Goal: Transaction & Acquisition: Purchase product/service

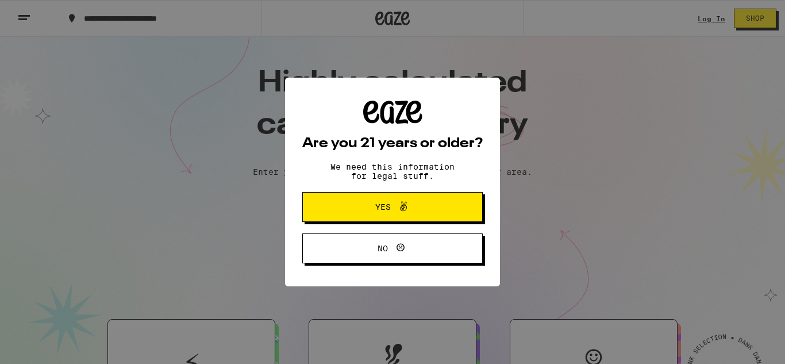
click at [336, 203] on button "Yes" at bounding box center [392, 207] width 180 height 30
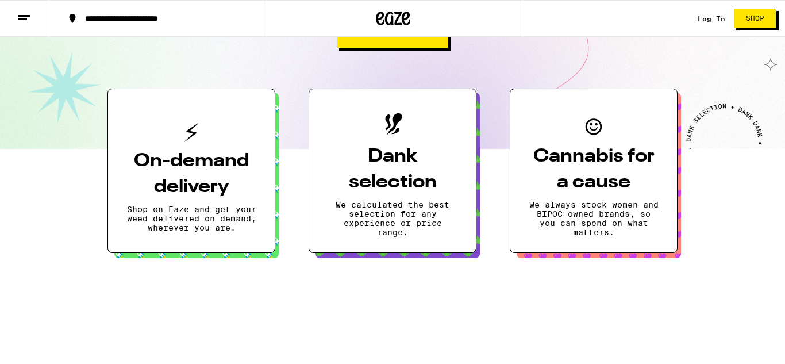
scroll to position [233, 0]
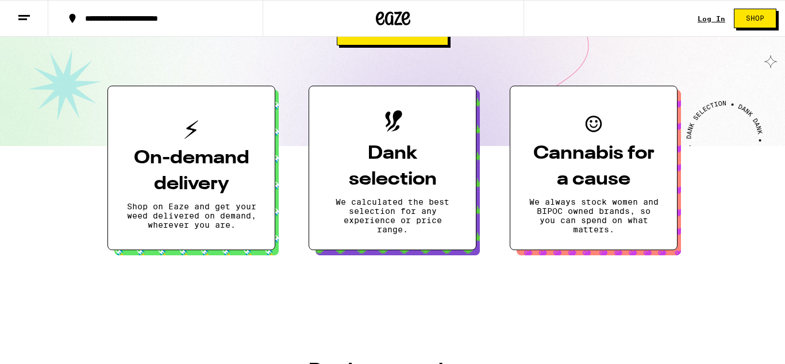
click at [398, 138] on icon at bounding box center [392, 124] width 29 height 29
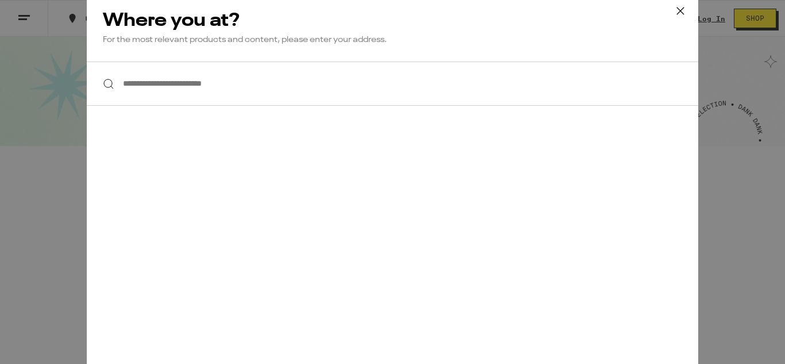
click at [406, 95] on input "**********" at bounding box center [392, 83] width 611 height 44
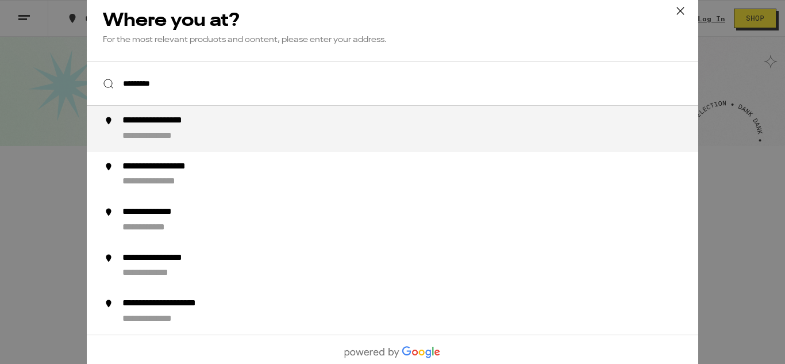
click at [307, 124] on div "**********" at bounding box center [415, 129] width 586 height 28
type input "**********"
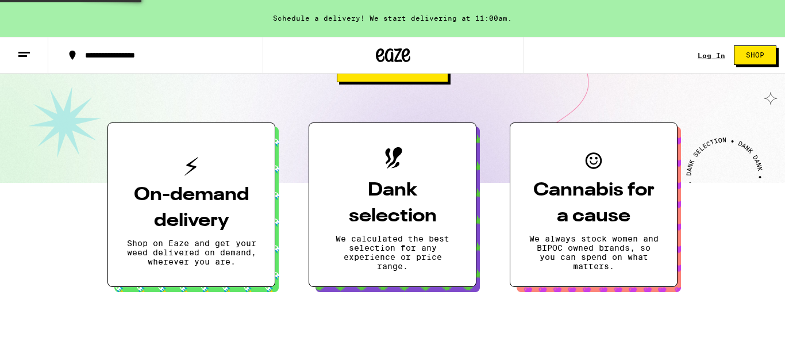
scroll to position [270, 0]
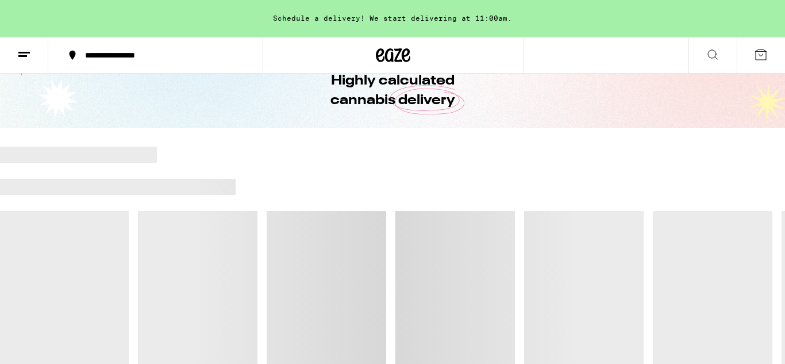
scroll to position [66, 0]
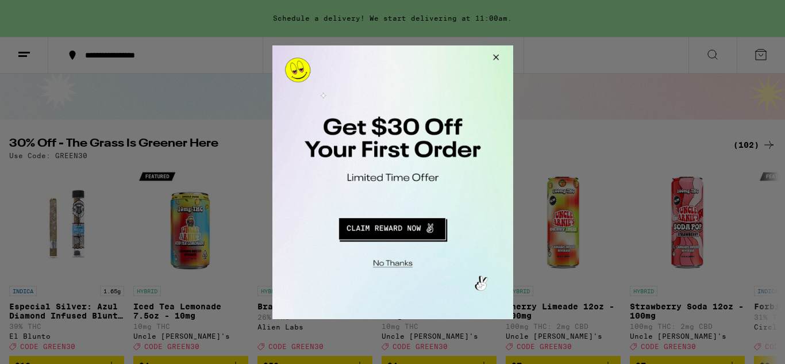
click at [497, 57] on button "Close Modal" at bounding box center [493, 59] width 31 height 28
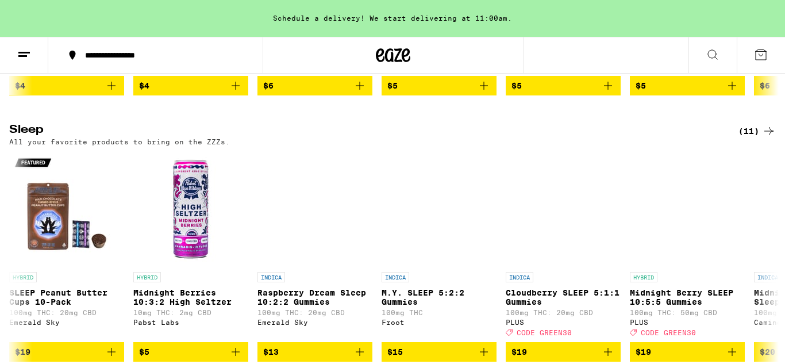
scroll to position [0, 0]
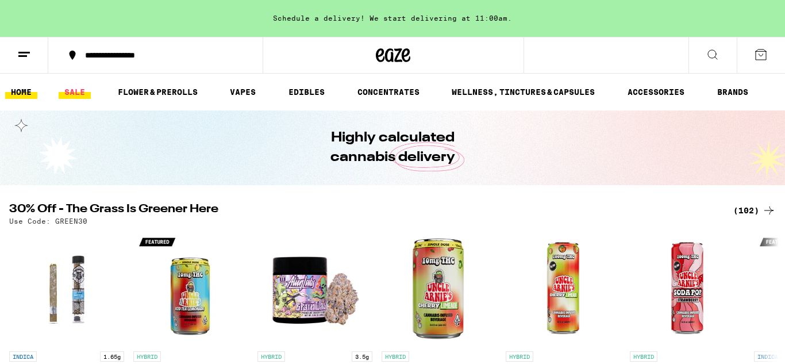
click at [74, 87] on link "SALE" at bounding box center [75, 92] width 32 height 14
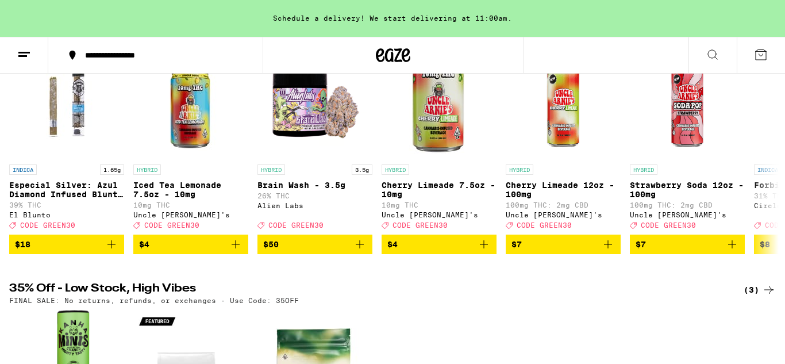
scroll to position [182, 0]
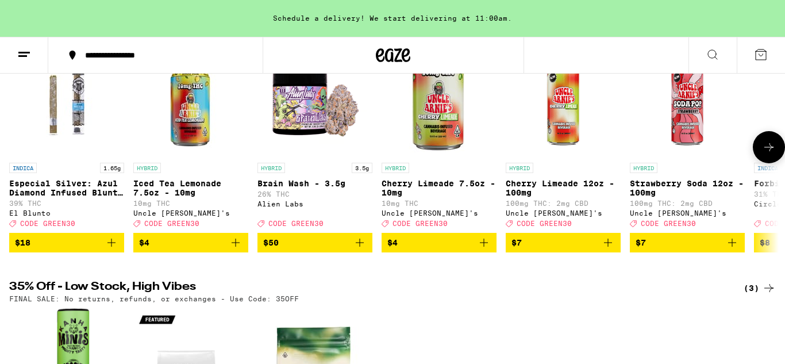
drag, startPoint x: 769, startPoint y: 151, endPoint x: 761, endPoint y: 133, distance: 20.1
click at [761, 133] on div "INDICA 1.65g Especial Silver: Azul Diamond Infused Blunt - 1.65g 39% THC El Blu…" at bounding box center [392, 147] width 785 height 210
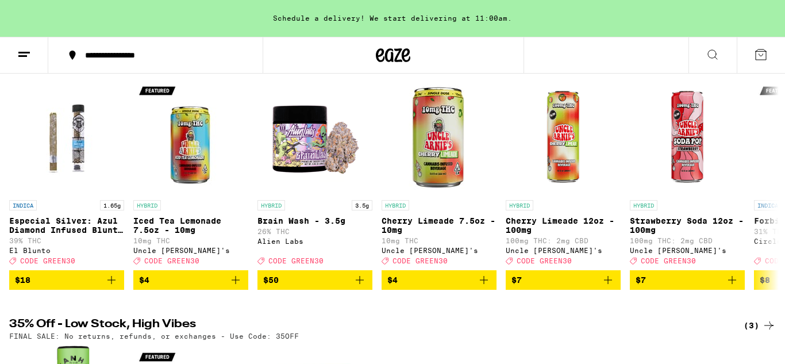
scroll to position [146, 0]
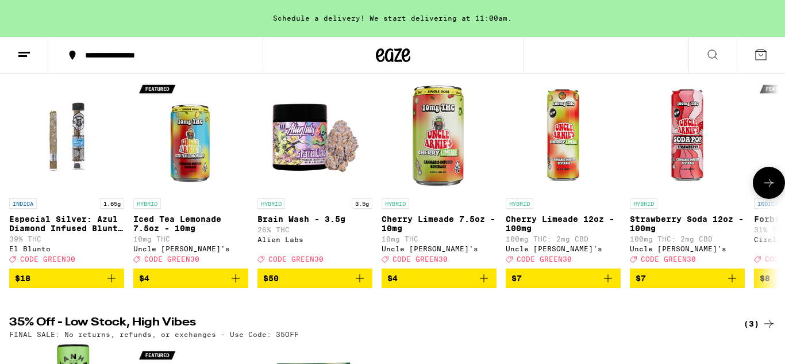
click at [109, 285] on icon "Add to bag" at bounding box center [112, 278] width 14 height 14
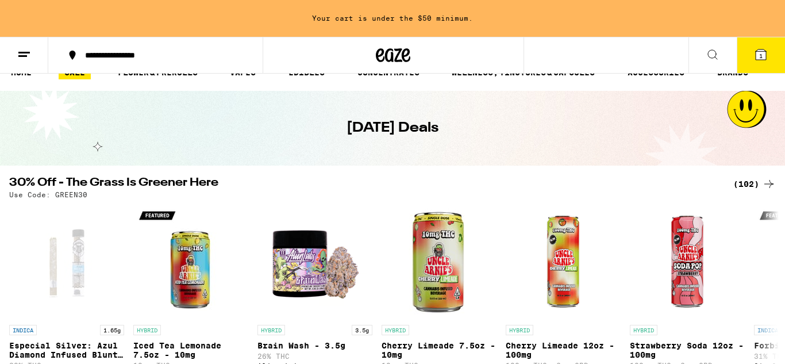
scroll to position [0, 0]
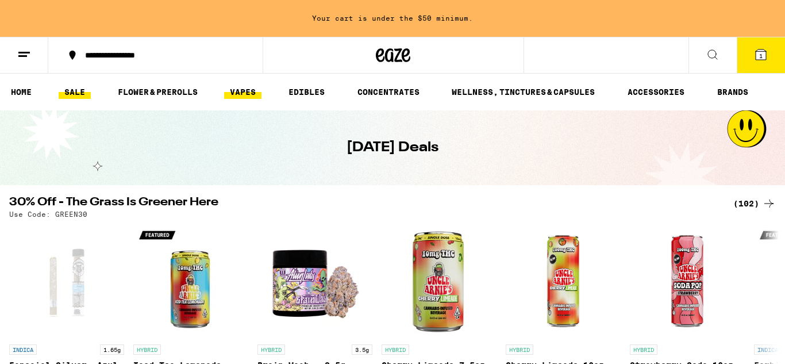
click at [256, 89] on link "VAPES" at bounding box center [242, 92] width 37 height 14
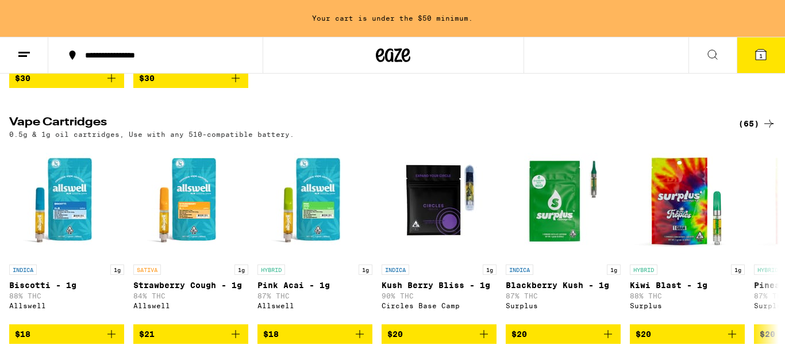
scroll to position [338, 0]
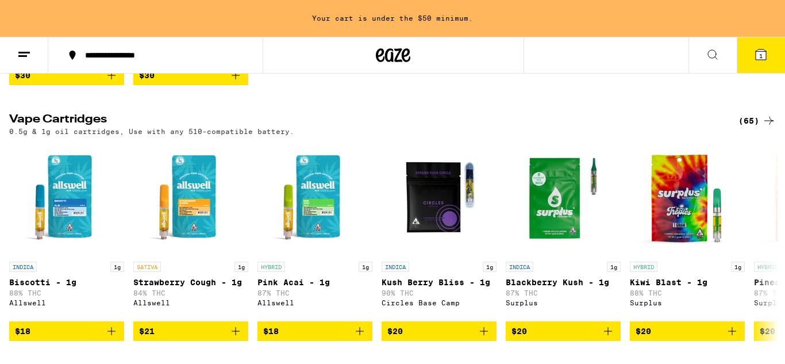
click at [753, 135] on div "0.5g & 1g oil cartridges, Use with any 510-compatible battery." at bounding box center [392, 131] width 767 height 7
click at [758, 128] on div "(65)" at bounding box center [756, 121] width 37 height 14
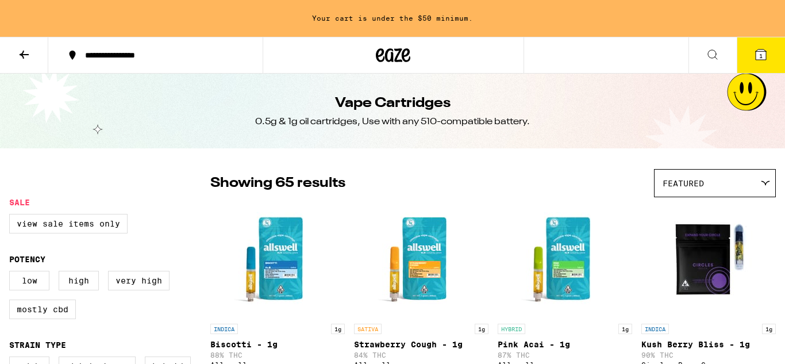
click at [26, 48] on icon at bounding box center [24, 55] width 14 height 14
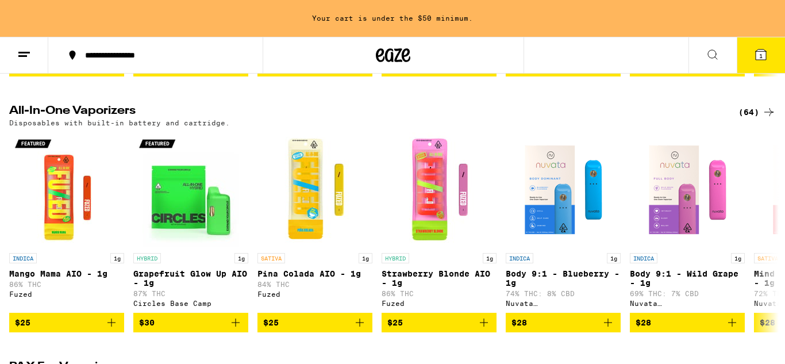
scroll to position [615, 0]
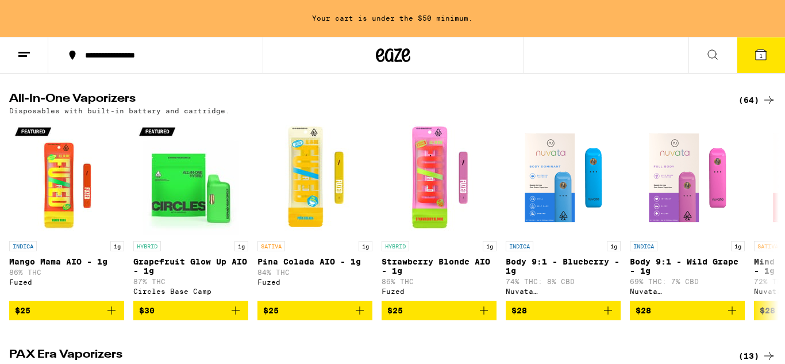
click at [751, 107] on div "(64)" at bounding box center [756, 100] width 37 height 14
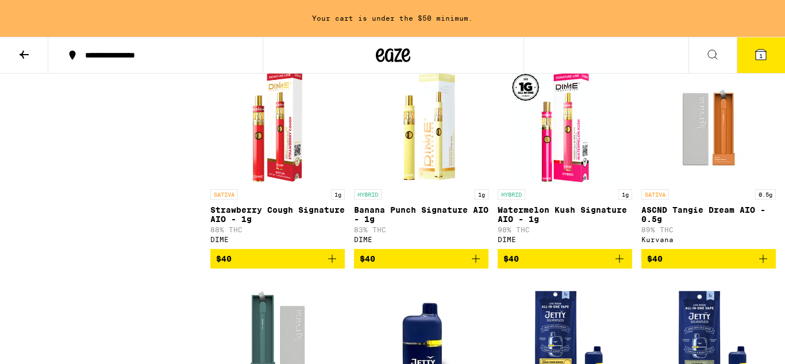
scroll to position [2056, 0]
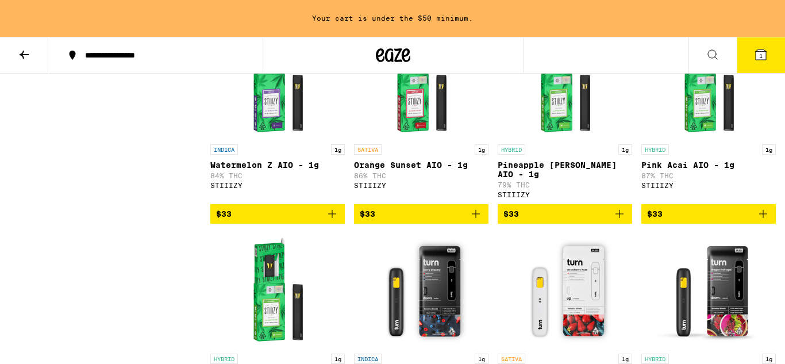
click at [25, 52] on icon at bounding box center [24, 55] width 14 height 14
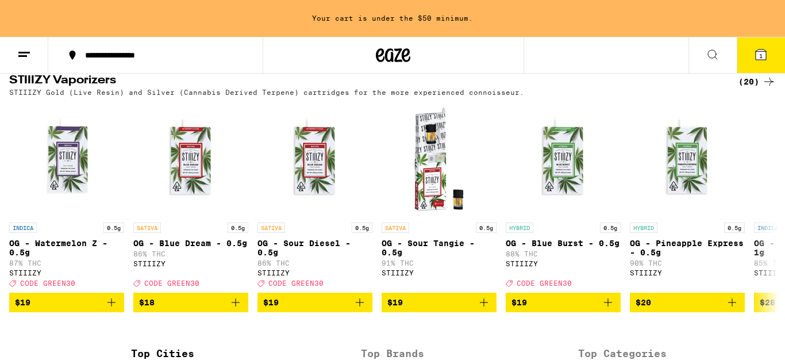
scroll to position [1151, 0]
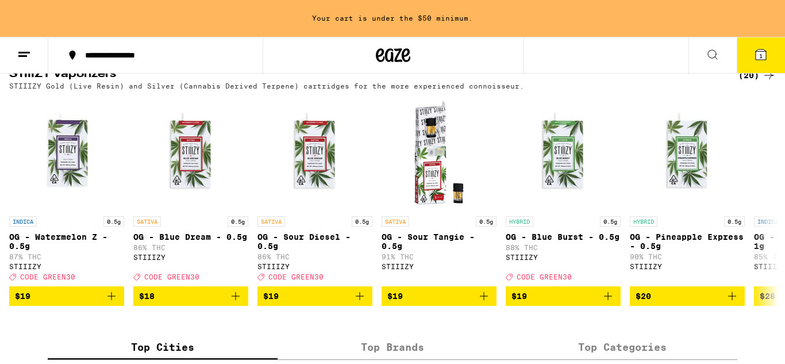
click at [748, 90] on div "STIIIZY Gold (Live Resin) and Silver (Cannabis Derived Terpene) cartridges for …" at bounding box center [392, 85] width 767 height 7
click at [750, 82] on div "(20)" at bounding box center [756, 75] width 37 height 14
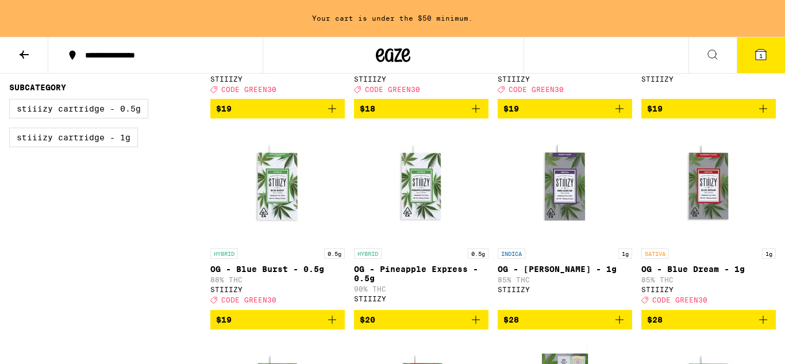
scroll to position [278, 0]
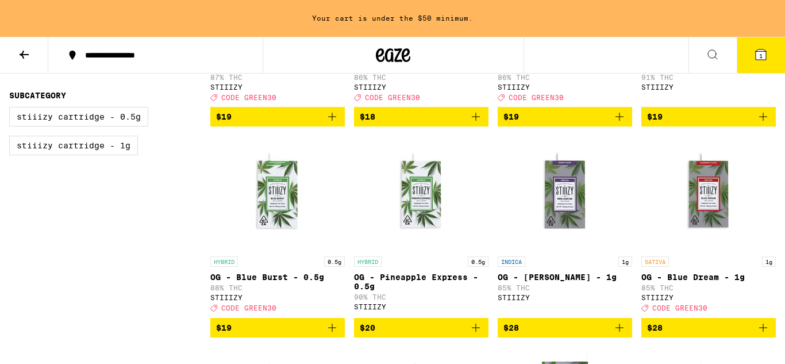
click at [764, 334] on icon "Add to bag" at bounding box center [763, 328] width 14 height 14
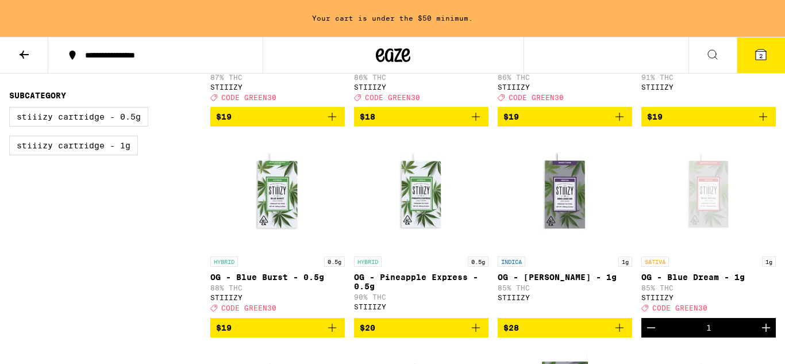
click at [757, 55] on icon at bounding box center [761, 54] width 10 height 10
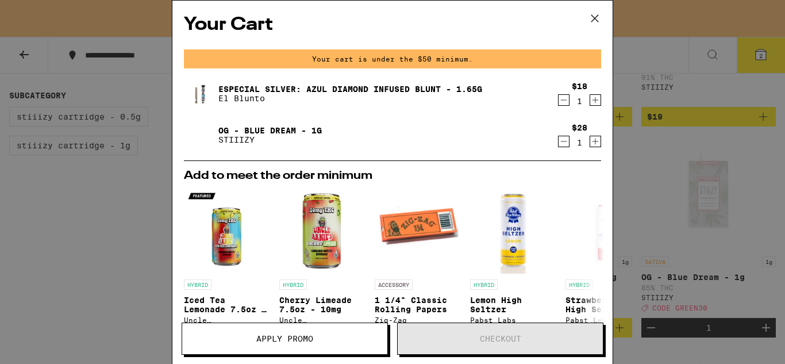
click at [590, 21] on icon at bounding box center [594, 18] width 17 height 17
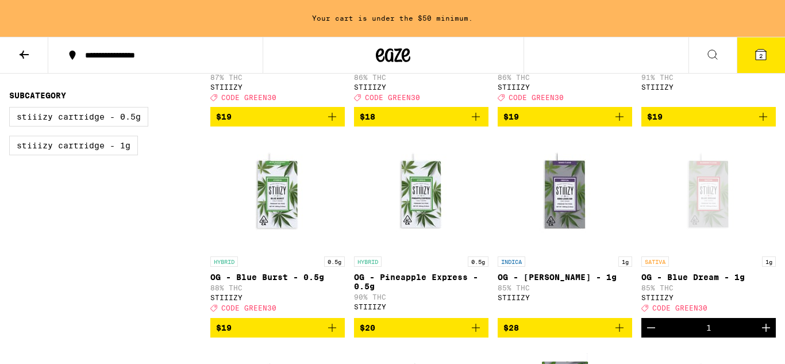
click at [26, 55] on icon at bounding box center [24, 55] width 14 height 14
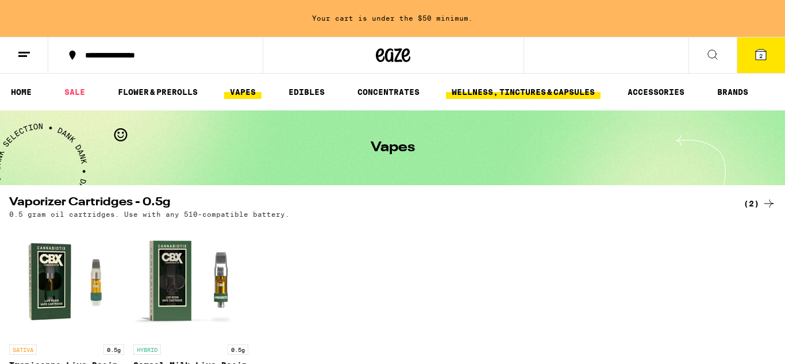
click at [476, 91] on link "WELLNESS, TINCTURES & CAPSULES" at bounding box center [523, 92] width 155 height 14
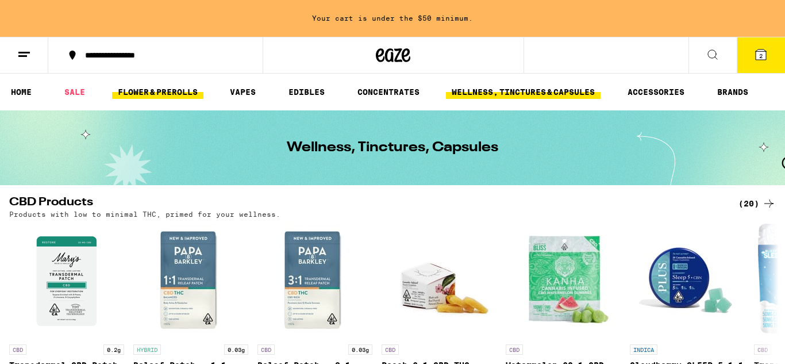
click at [181, 95] on link "FLOWER & PREROLLS" at bounding box center [157, 92] width 91 height 14
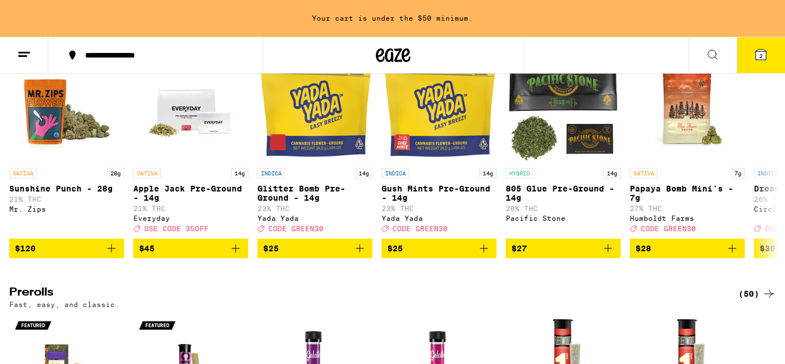
scroll to position [439, 0]
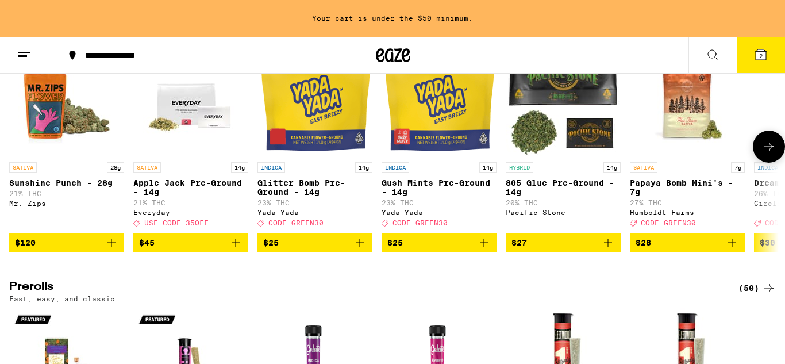
click at [360, 249] on icon "Add to bag" at bounding box center [360, 243] width 14 height 14
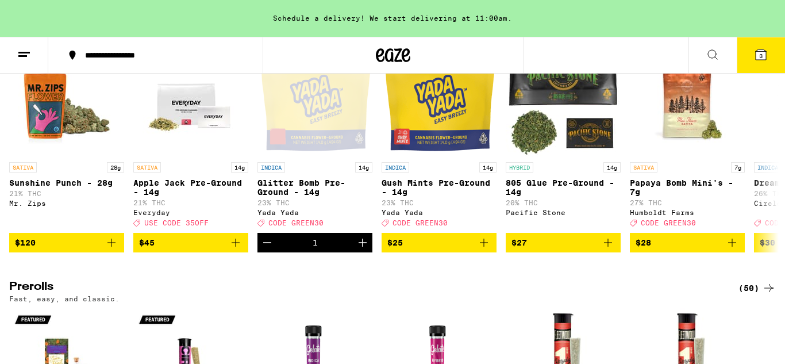
click at [752, 53] on button "3" at bounding box center [761, 55] width 48 height 36
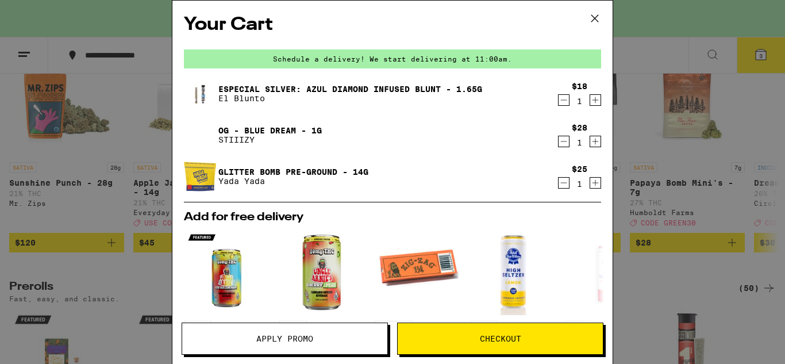
click at [271, 332] on button "Apply Promo" at bounding box center [285, 338] width 206 height 32
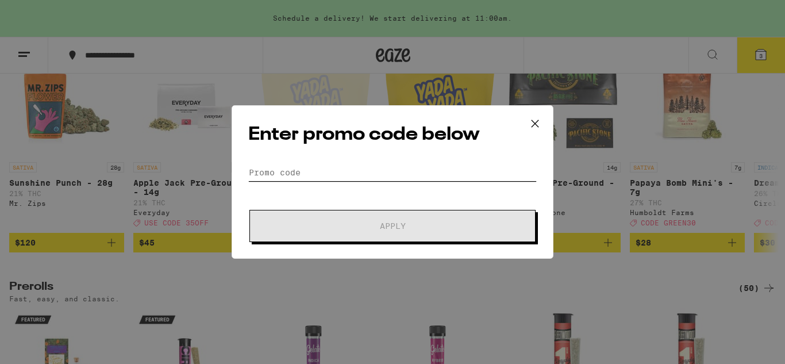
click at [283, 170] on input "Promo Code" at bounding box center [392, 172] width 288 height 17
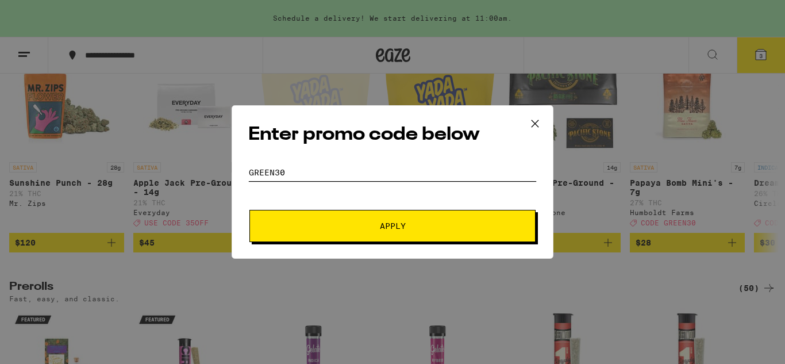
type input "Green30"
click at [296, 209] on form "Promo Code Green30 Apply" at bounding box center [392, 203] width 288 height 78
click at [301, 226] on span "Apply" at bounding box center [392, 226] width 207 height 8
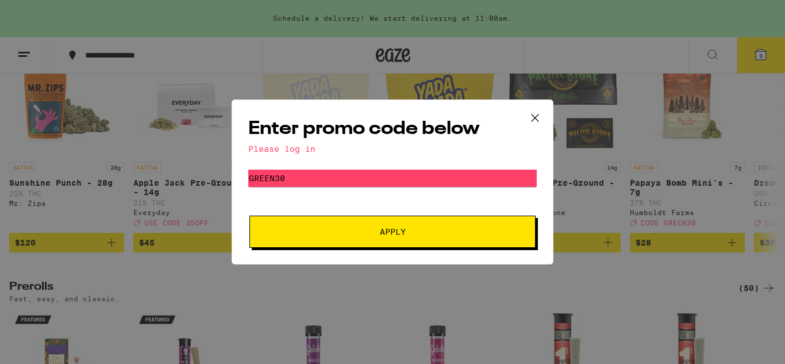
click at [301, 226] on button "Apply" at bounding box center [392, 232] width 286 height 32
click at [544, 114] on button at bounding box center [535, 118] width 36 height 37
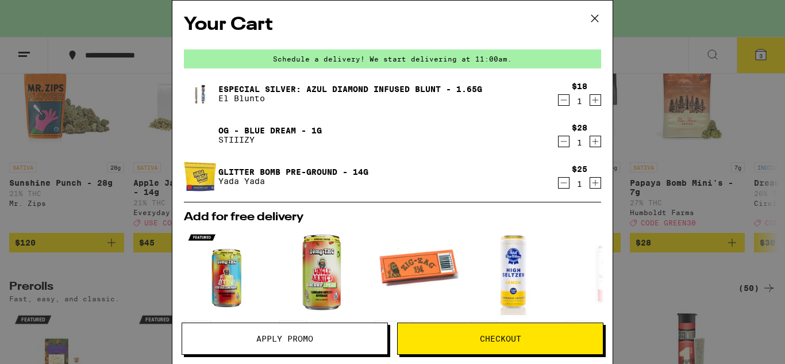
click at [593, 23] on icon at bounding box center [594, 18] width 17 height 17
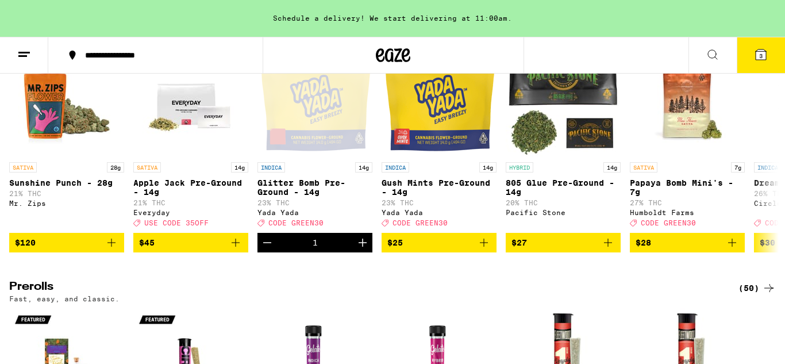
click at [48, 54] on button "**********" at bounding box center [155, 55] width 214 height 34
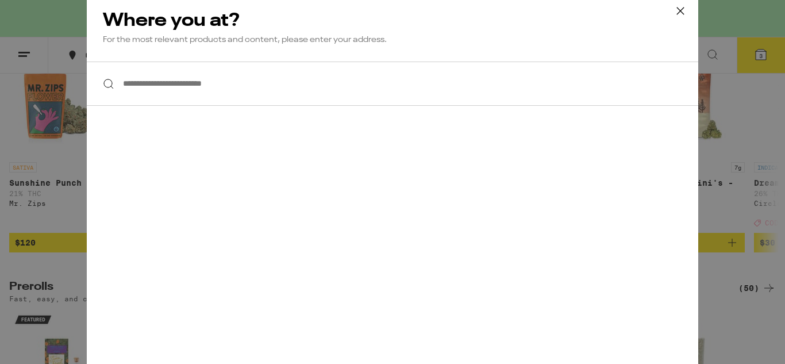
click at [679, 19] on icon at bounding box center [680, 10] width 17 height 17
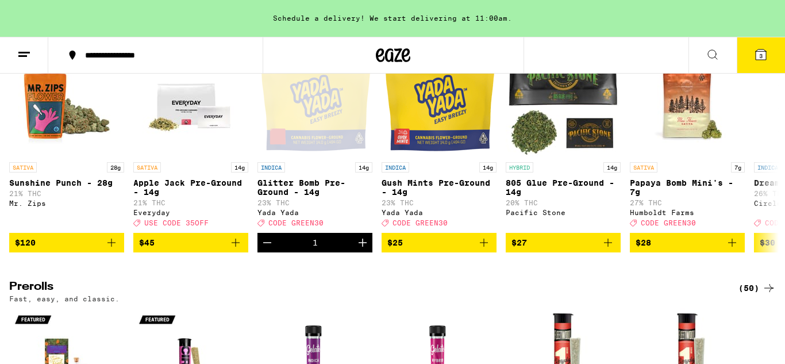
click at [21, 60] on icon at bounding box center [24, 55] width 14 height 14
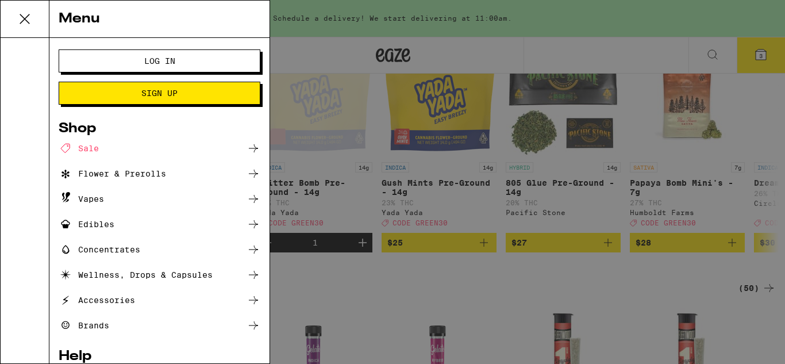
click at [178, 64] on span "Log In" at bounding box center [159, 61] width 109 height 8
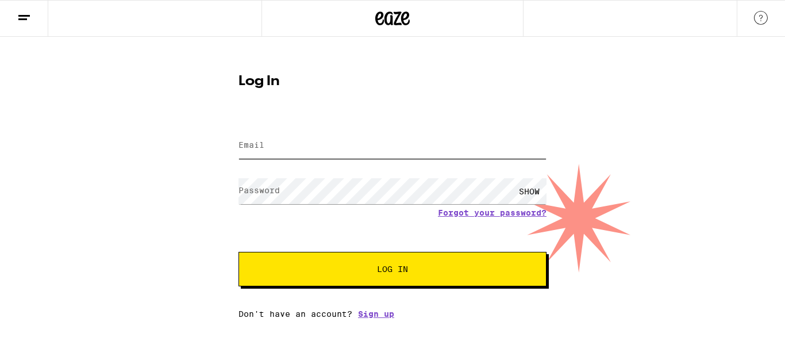
click at [289, 147] on input "Email" at bounding box center [392, 146] width 308 height 26
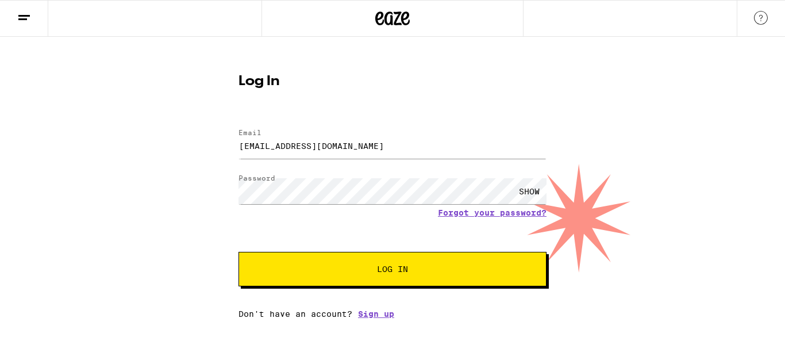
click at [305, 257] on button "Log In" at bounding box center [392, 269] width 308 height 34
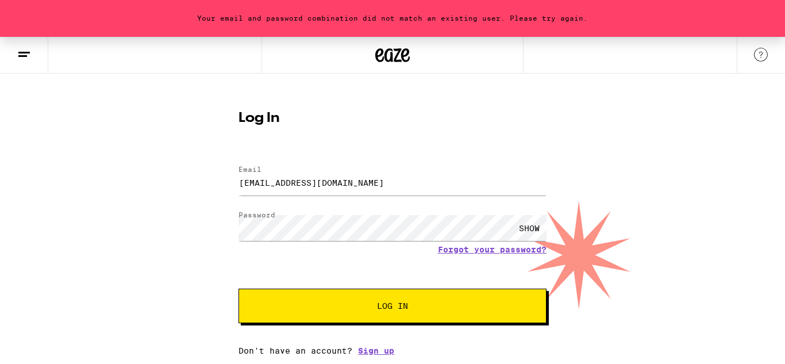
click at [317, 309] on span "Log In" at bounding box center [392, 306] width 215 height 8
click at [238, 288] on button "Log In" at bounding box center [392, 305] width 308 height 34
click at [538, 229] on div "SHOW" at bounding box center [529, 228] width 34 height 26
click at [356, 322] on button "Log In" at bounding box center [392, 305] width 308 height 34
click at [303, 291] on button "Log In" at bounding box center [392, 305] width 308 height 34
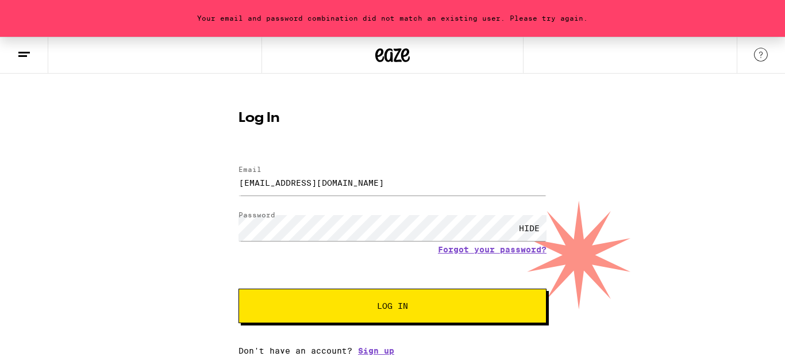
click at [279, 304] on button "Log In" at bounding box center [392, 305] width 308 height 34
click at [324, 321] on button "Log In" at bounding box center [392, 305] width 308 height 34
click at [313, 301] on button "Log In" at bounding box center [392, 305] width 308 height 34
click at [238, 288] on button "Log In" at bounding box center [392, 305] width 308 height 34
click at [336, 307] on span "Log In" at bounding box center [392, 306] width 215 height 8
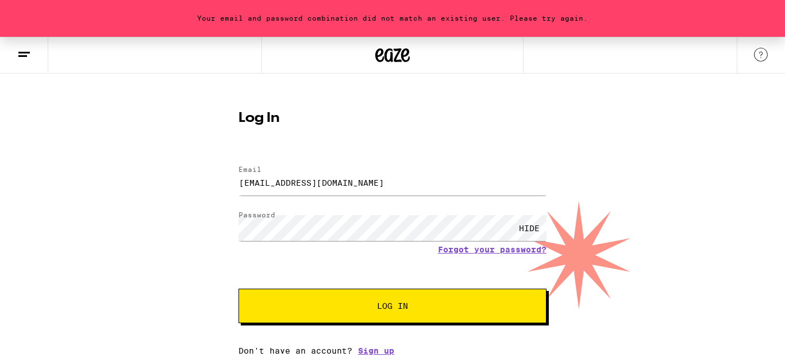
click at [334, 318] on button "Log In" at bounding box center [392, 305] width 308 height 34
click at [409, 183] on input "romeomom1994@gmail.com" at bounding box center [392, 183] width 308 height 26
type input "jennieturner11@yahoo.com"
click at [374, 307] on span "Log In" at bounding box center [392, 306] width 215 height 8
click at [284, 294] on button "Log In" at bounding box center [392, 305] width 308 height 34
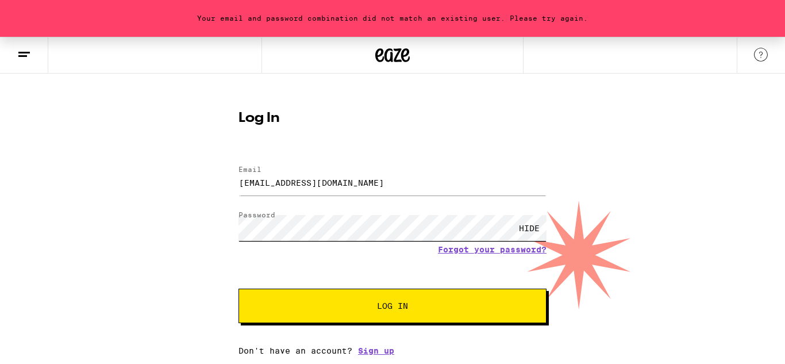
click at [238, 288] on button "Log In" at bounding box center [392, 305] width 308 height 34
click at [17, 55] on icon at bounding box center [24, 55] width 14 height 14
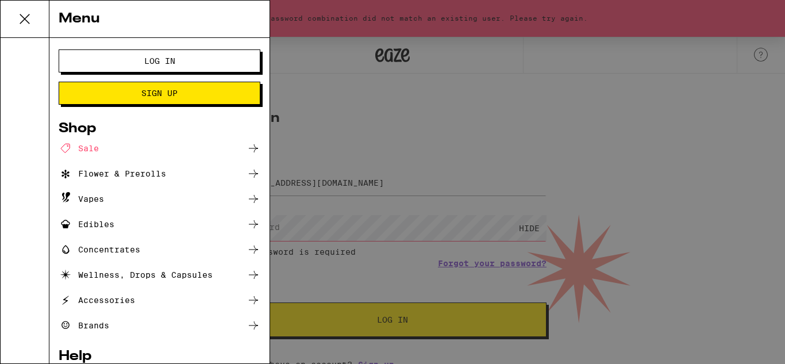
click at [440, 257] on div "Menu Log In Sign Up Shop Sale Flower & Prerolls Vapes Edibles Concentrates Well…" at bounding box center [392, 182] width 785 height 364
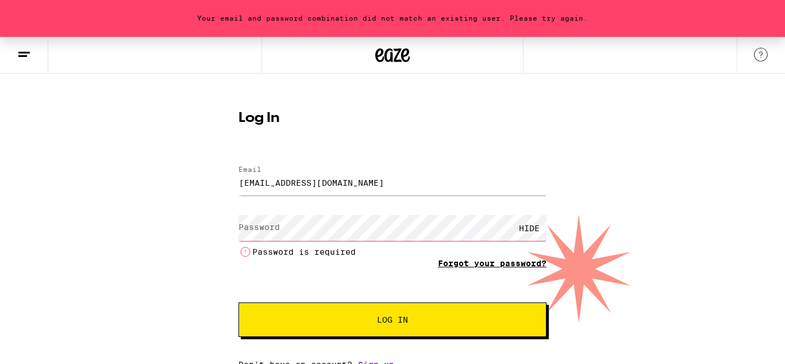
click at [481, 266] on link "Forgot your password?" at bounding box center [492, 263] width 109 height 9
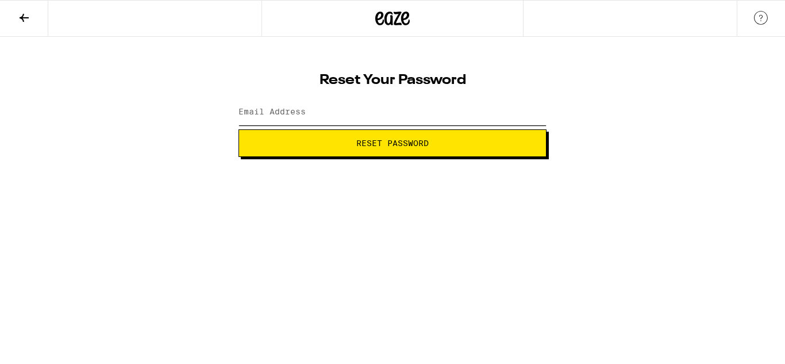
click at [395, 116] on input "Email Address" at bounding box center [392, 112] width 308 height 26
type input "romeomom1994@gmail.com"
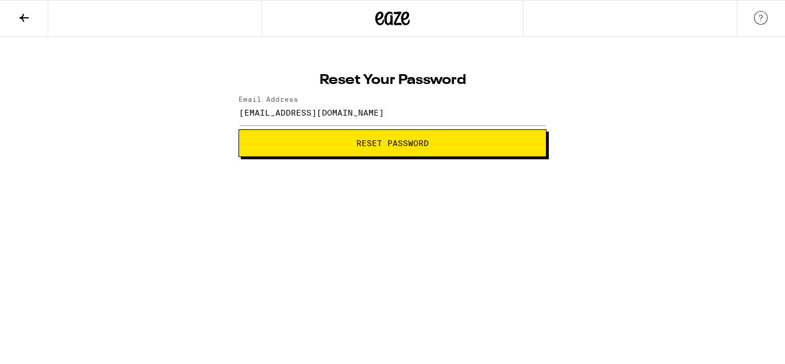
click at [398, 140] on span "Reset Password" at bounding box center [392, 143] width 72 height 8
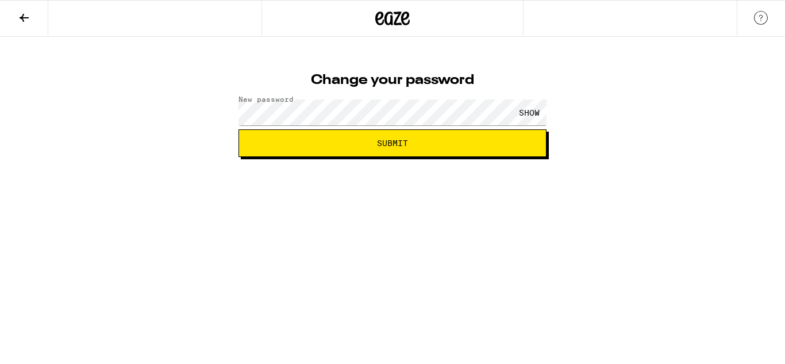
click at [361, 153] on button "Submit" at bounding box center [392, 143] width 308 height 28
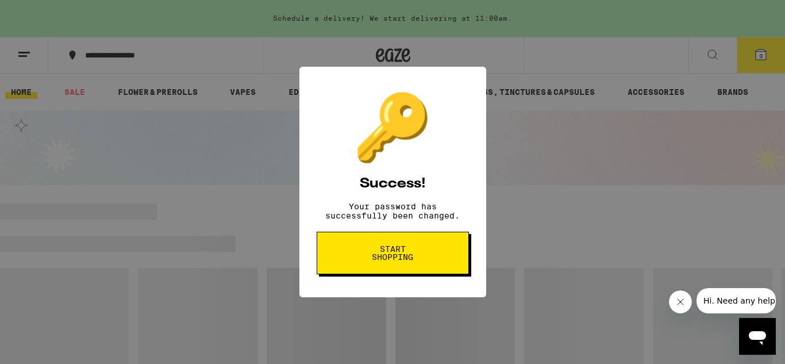
click at [451, 260] on button "Start shopping" at bounding box center [393, 253] width 152 height 43
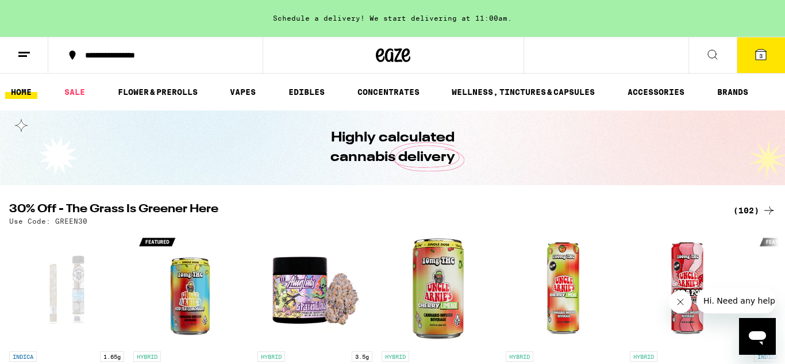
click at [758, 51] on icon at bounding box center [761, 54] width 10 height 10
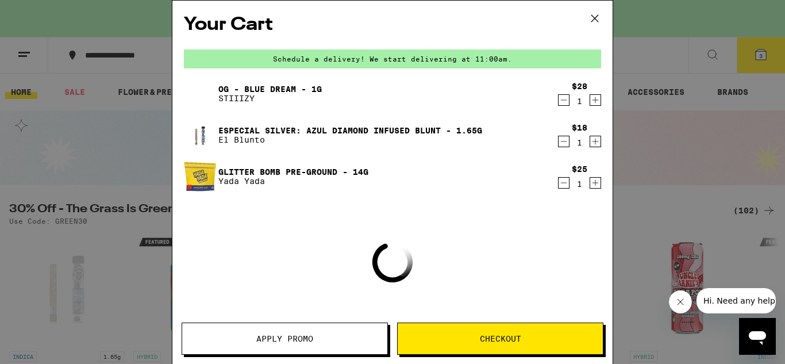
click at [282, 336] on span "Apply Promo" at bounding box center [284, 338] width 57 height 8
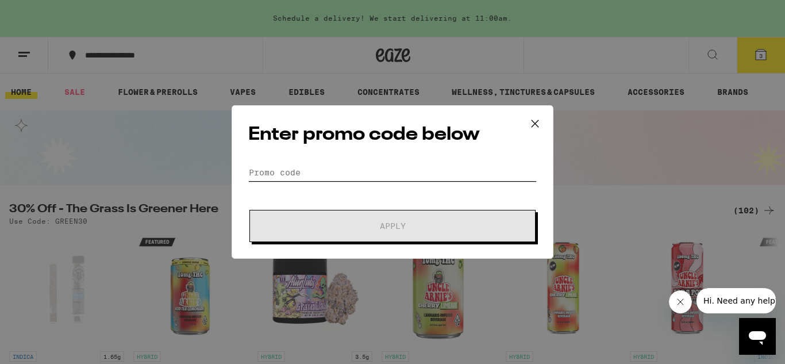
click at [301, 170] on input "Promo Code" at bounding box center [392, 172] width 288 height 17
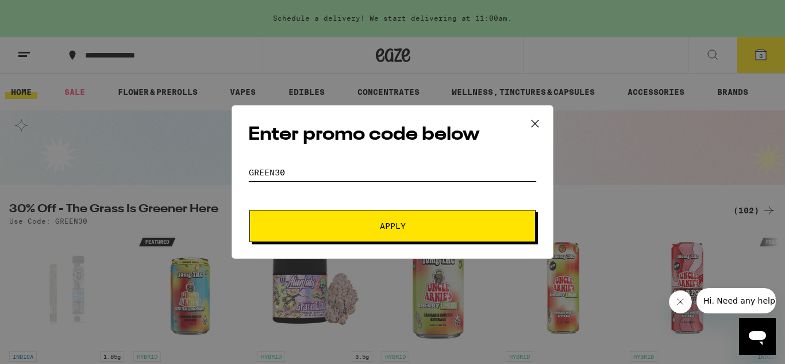
type input "green30"
click at [364, 219] on button "Apply" at bounding box center [392, 226] width 286 height 32
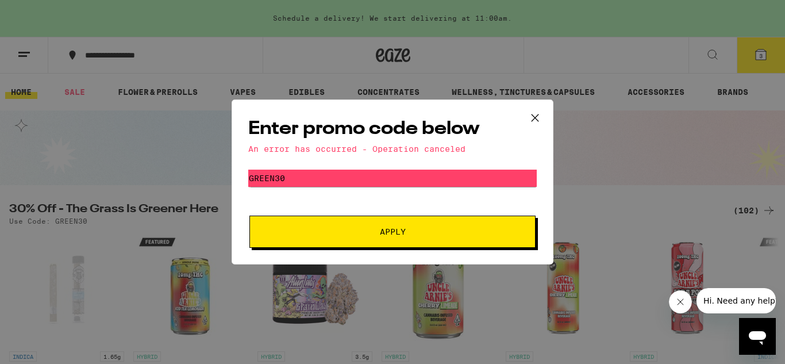
click at [364, 219] on button "Apply" at bounding box center [392, 232] width 286 height 32
click at [540, 122] on icon at bounding box center [534, 117] width 17 height 17
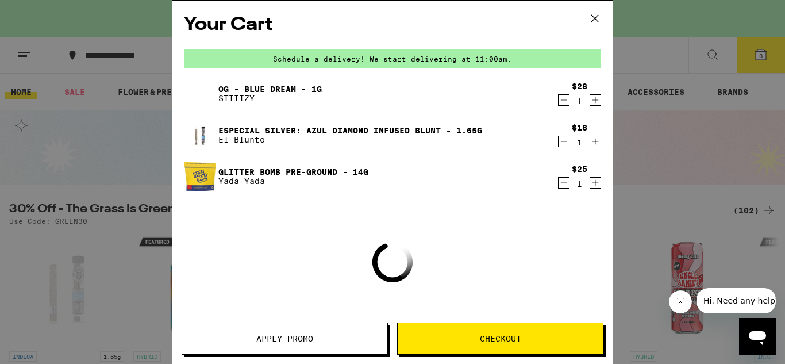
click at [564, 141] on icon "Decrement" at bounding box center [564, 141] width 10 height 14
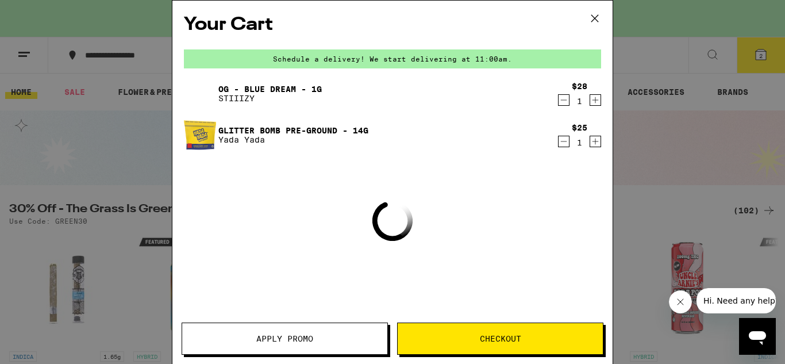
click at [595, 18] on icon at bounding box center [594, 18] width 17 height 17
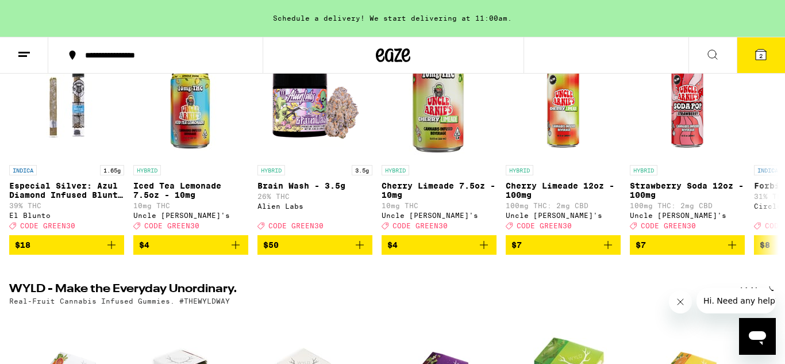
scroll to position [195, 0]
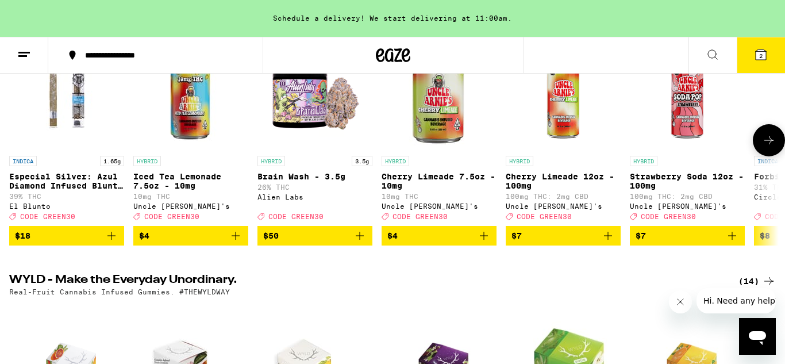
click at [111, 245] on button "$18" at bounding box center [66, 236] width 115 height 20
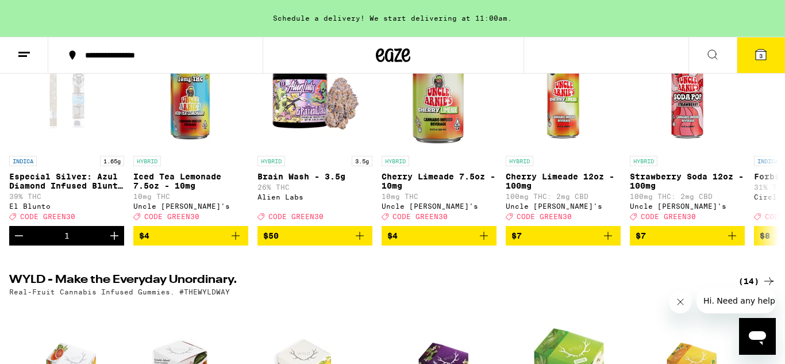
click at [757, 70] on button "3" at bounding box center [761, 55] width 48 height 36
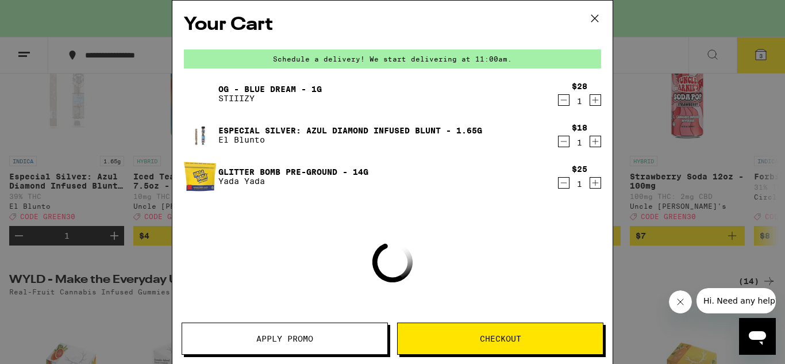
click at [526, 333] on button "Checkout" at bounding box center [500, 338] width 206 height 32
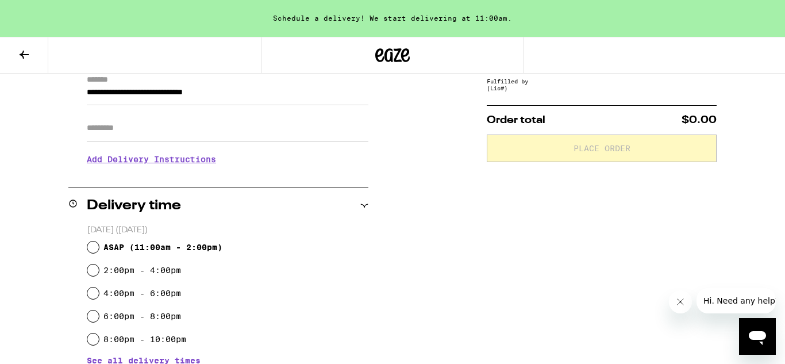
scroll to position [184, 0]
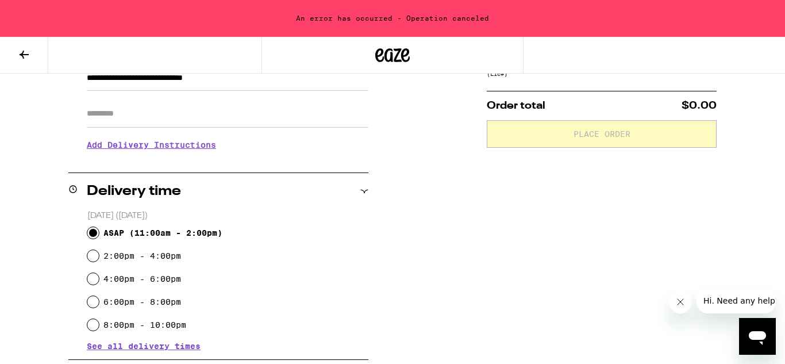
click at [93, 230] on input "ASAP ( 11:00am - 2:00pm )" at bounding box center [92, 232] width 11 height 11
radio input "true"
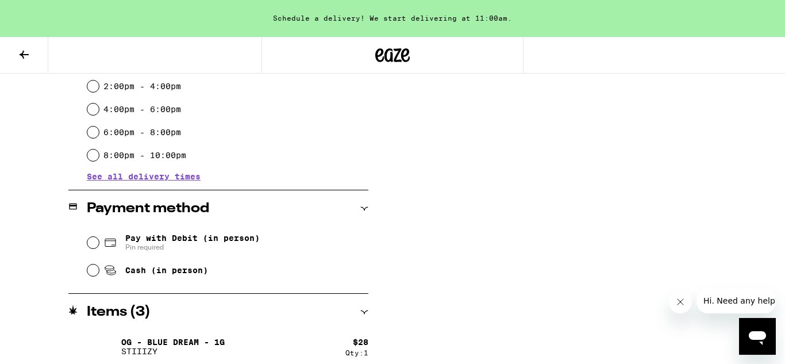
scroll to position [355, 0]
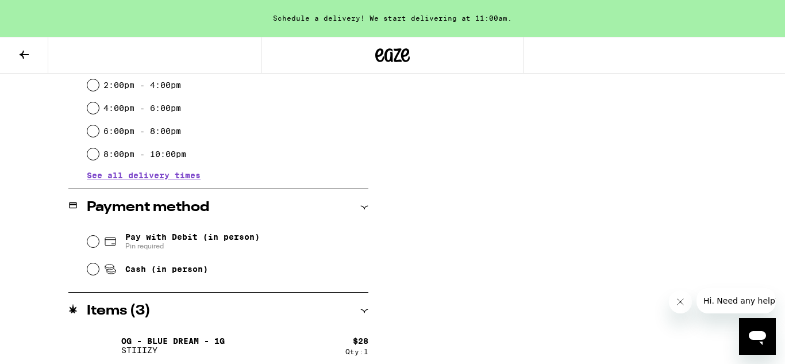
click at [197, 235] on span "Pay with Debit (in person)" at bounding box center [192, 236] width 134 height 9
click at [99, 236] on input "Pay with Debit (in person) Pin required" at bounding box center [92, 241] width 11 height 11
radio input "true"
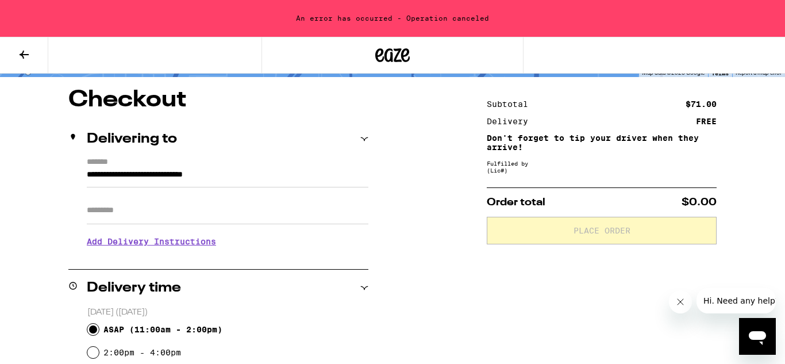
scroll to position [0, 0]
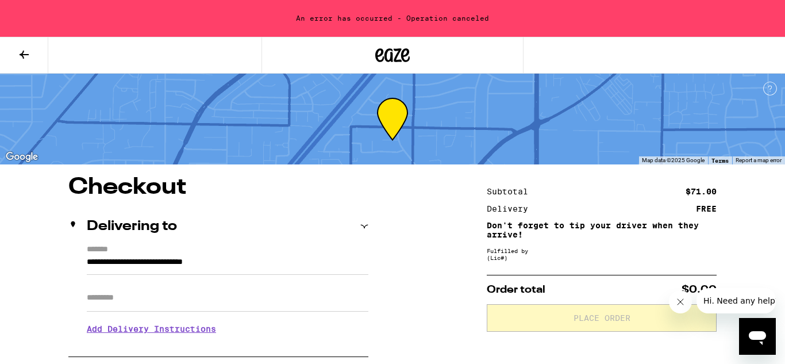
click at [21, 55] on icon at bounding box center [24, 55] width 9 height 8
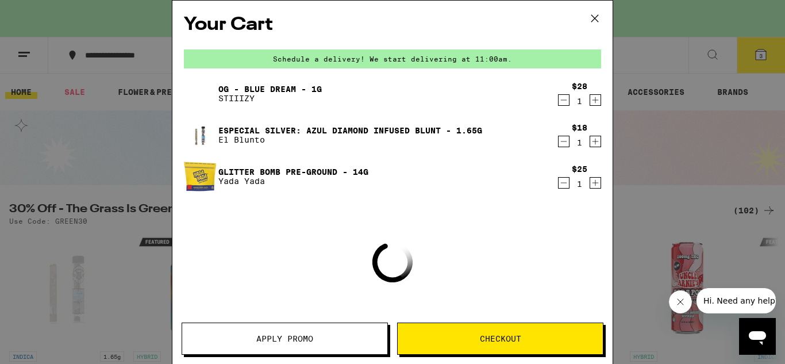
click at [295, 191] on div "Glitter Bomb Pre-Ground - 14g Yada Yada" at bounding box center [370, 176] width 373 height 32
click at [593, 16] on icon at bounding box center [594, 18] width 7 height 7
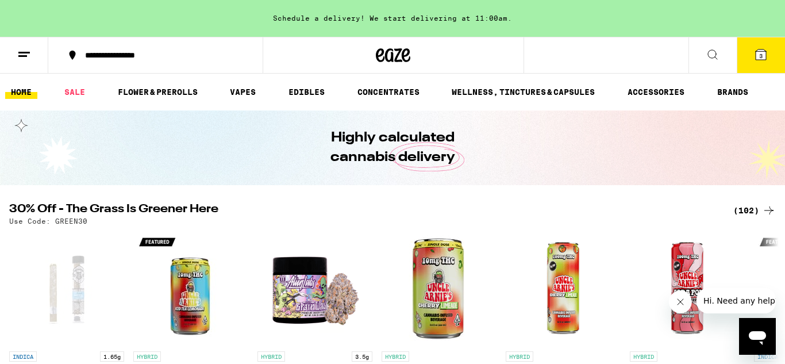
click at [776, 66] on button "3" at bounding box center [761, 55] width 48 height 36
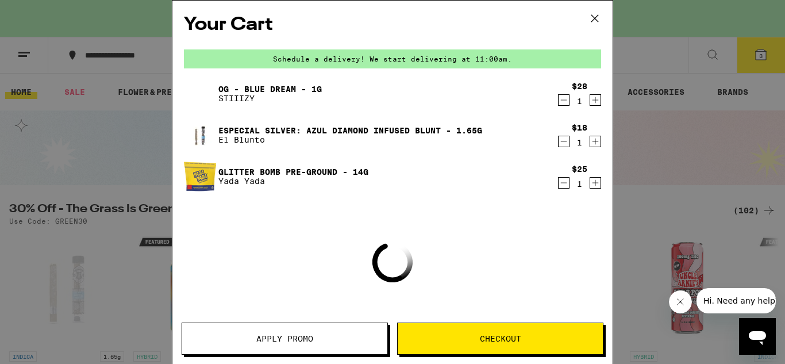
click at [599, 24] on icon at bounding box center [594, 18] width 17 height 17
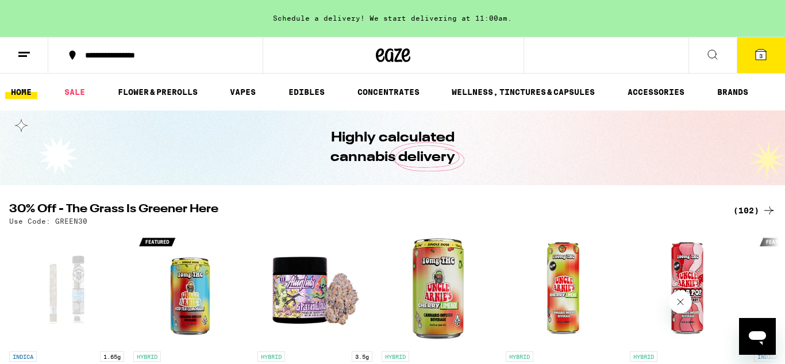
click at [763, 67] on button "3" at bounding box center [761, 55] width 48 height 36
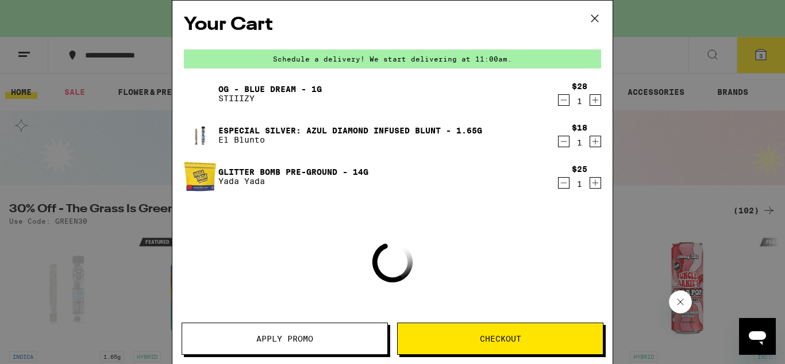
click at [504, 326] on button "Checkout" at bounding box center [500, 338] width 206 height 32
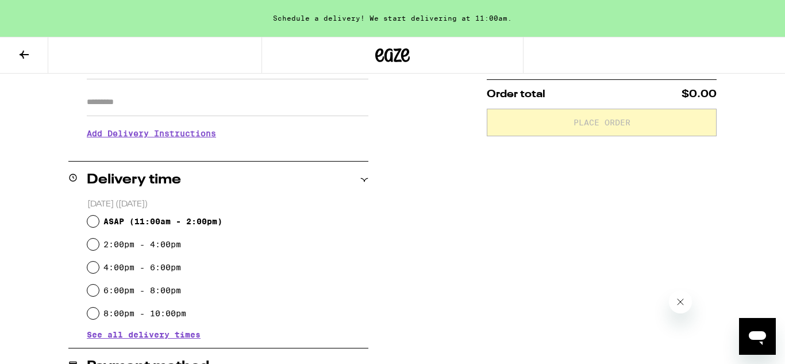
scroll to position [197, 0]
click at [169, 226] on div "ASAP ( 11:00am - 2:00pm )" at bounding box center [227, 220] width 281 height 23
click at [172, 221] on span "ASAP ( 11:00am - 2:00pm )" at bounding box center [162, 220] width 119 height 9
click at [99, 221] on input "ASAP ( 11:00am - 2:00pm )" at bounding box center [92, 219] width 11 height 11
radio input "true"
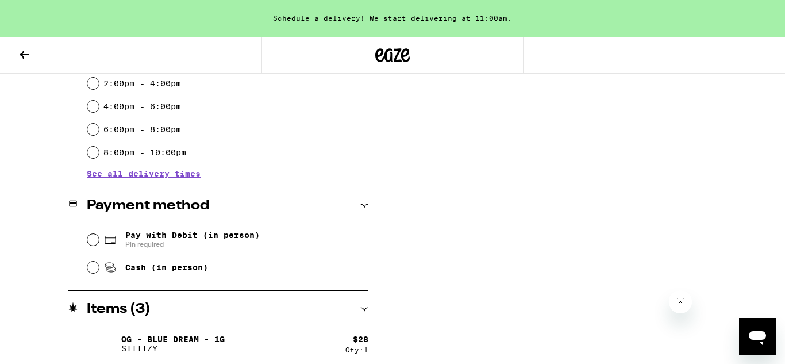
scroll to position [357, 0]
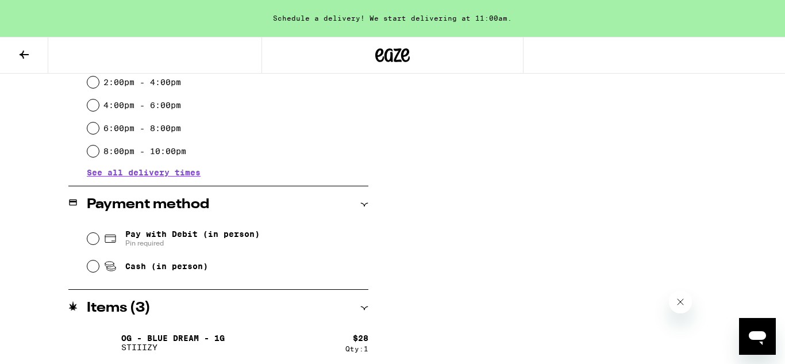
click at [209, 227] on div "Pay with Debit (in person) Pin required" at bounding box center [227, 239] width 281 height 30
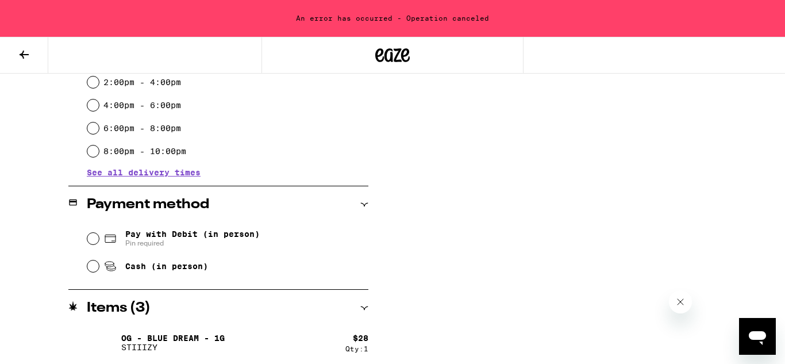
click at [200, 234] on span "Pay with Debit (in person)" at bounding box center [192, 233] width 134 height 9
click at [99, 234] on input "Pay with Debit (in person) Pin required" at bounding box center [92, 238] width 11 height 11
radio input "true"
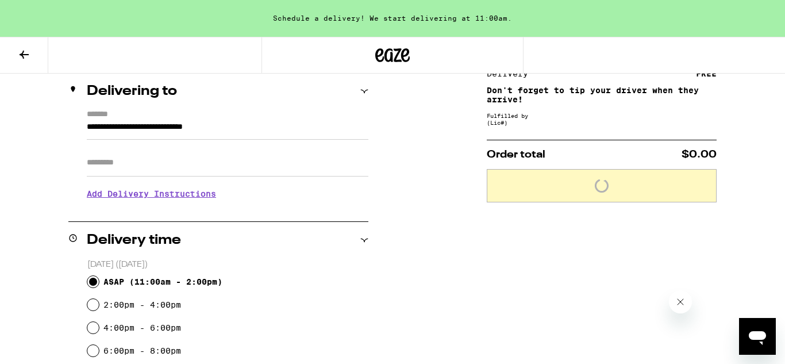
scroll to position [106, 0]
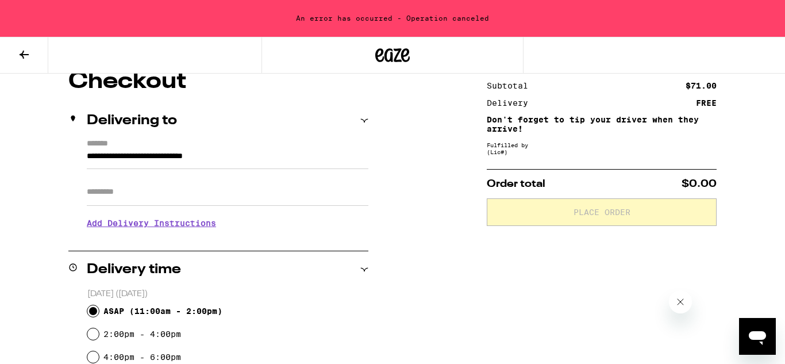
click at [770, 330] on div "Open messaging window" at bounding box center [757, 336] width 34 height 34
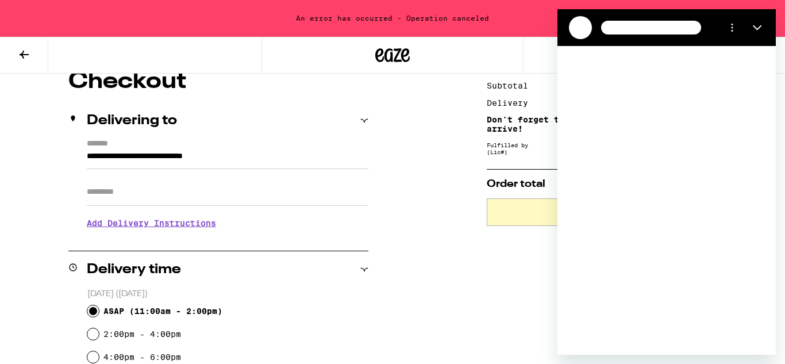
scroll to position [0, 0]
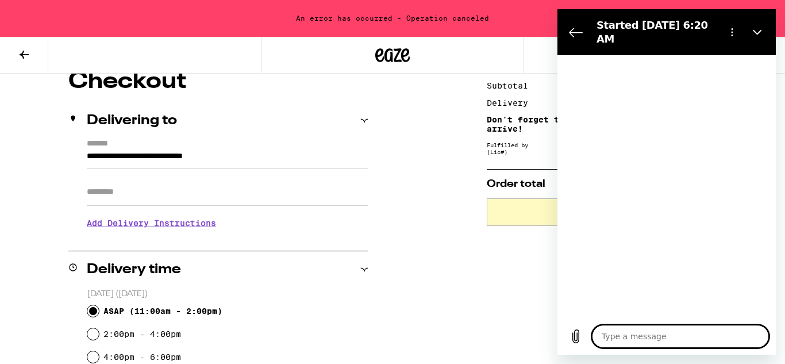
type textarea "x"
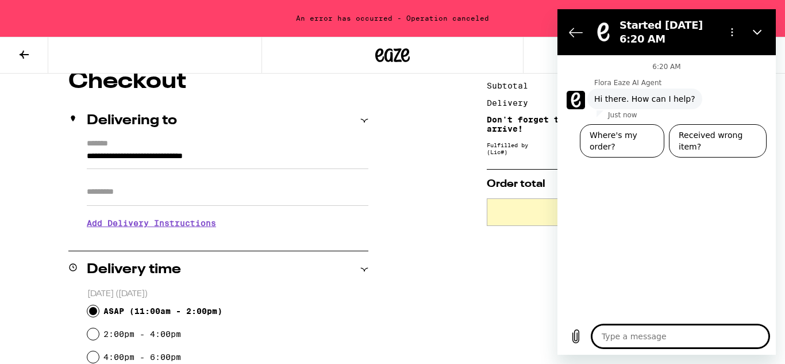
type textarea "i"
type textarea "x"
type textarea "i'"
type textarea "x"
type textarea "i'm"
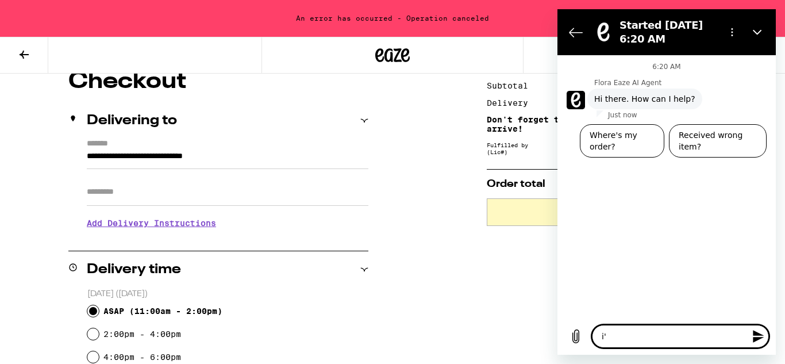
type textarea "x"
type textarea "i'm"
type textarea "x"
type textarea "i'm h"
type textarea "x"
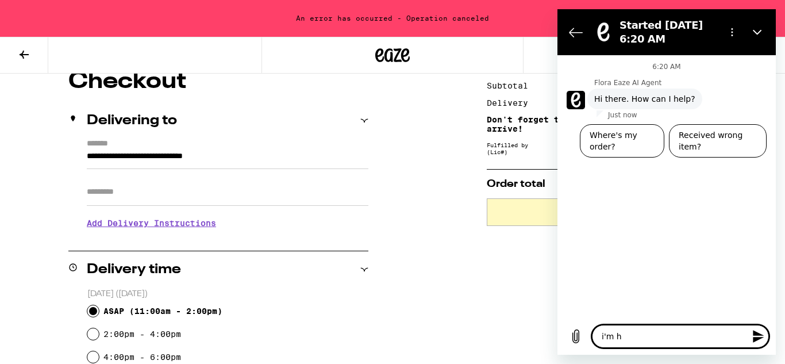
type textarea "i'm ha"
type textarea "x"
type textarea "i'm hav"
type textarea "x"
type textarea "i'm havi"
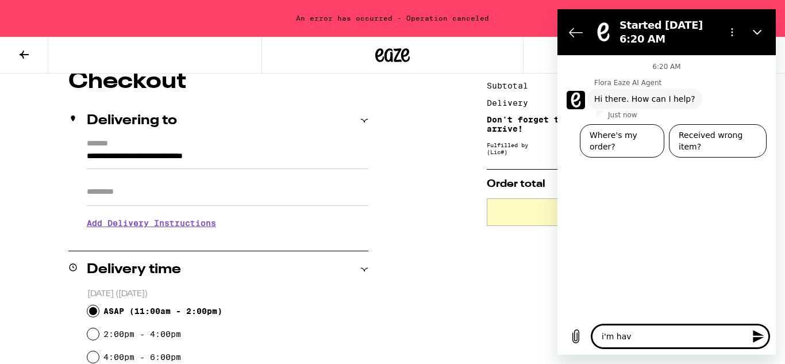
type textarea "x"
type textarea "i'm havin"
type textarea "x"
type textarea "i'm having"
type textarea "x"
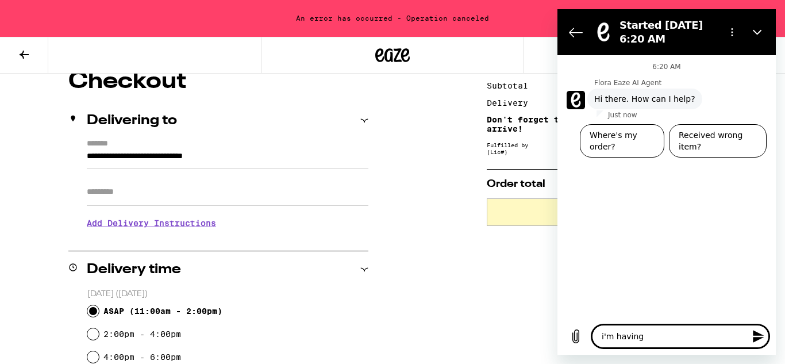
type textarea "i'm having"
type textarea "x"
type textarea "i'm having t"
type textarea "x"
type textarea "i'm having tr"
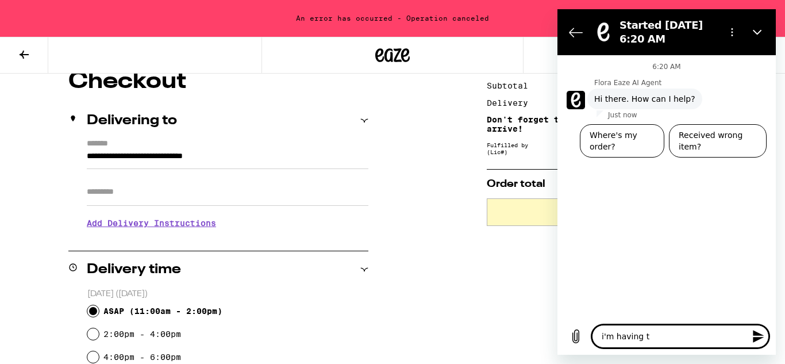
type textarea "x"
type textarea "i'm having tro"
type textarea "x"
type textarea "i'm having trou"
type textarea "x"
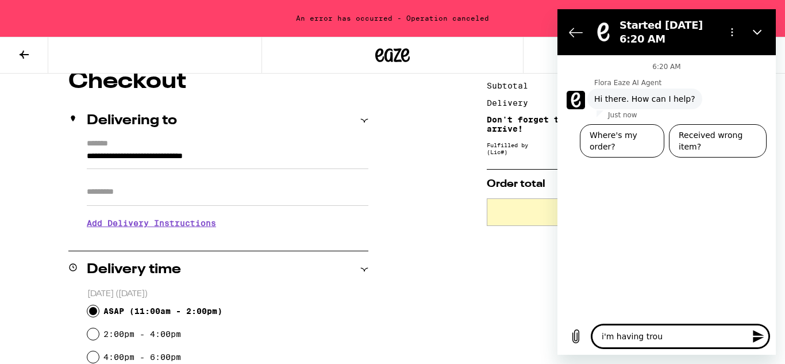
type textarea "i'm having troub"
type textarea "x"
type textarea "i'm having troubl"
type textarea "x"
type textarea "i'm having trouble"
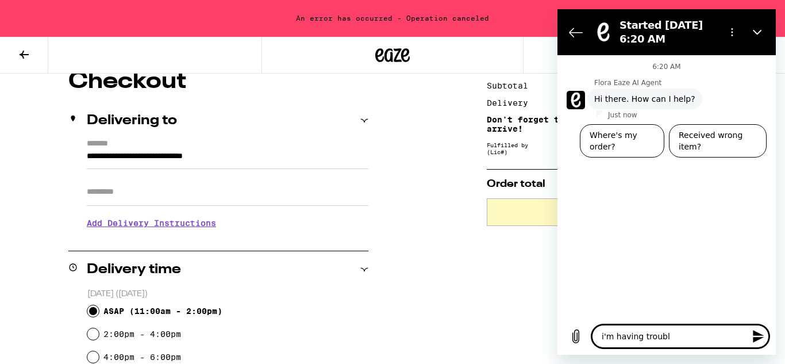
type textarea "x"
type textarea "i'm having trouble"
type textarea "x"
type textarea "i'm having trouble p"
type textarea "x"
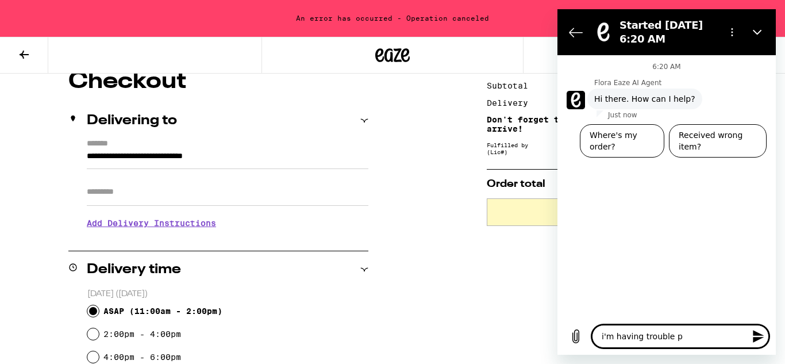
type textarea "i'm having trouble pl"
type textarea "x"
type textarea "i'm having trouble pla"
type textarea "x"
type textarea "i'm having trouble plac"
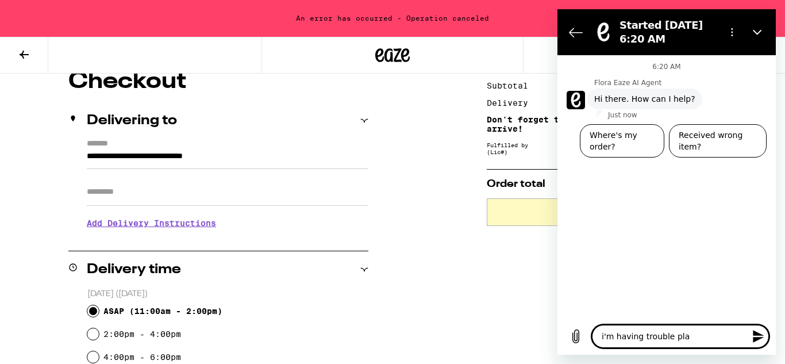
type textarea "x"
type textarea "i'm having trouble placi"
type textarea "x"
type textarea "i'm having trouble placin"
type textarea "x"
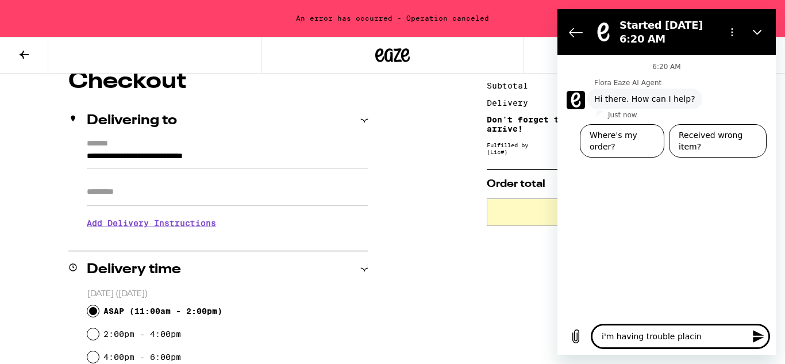
type textarea "i'm having trouble placing"
type textarea "x"
type textarea "i'm having trouble placing"
type textarea "x"
type textarea "i'm having trouble placing m"
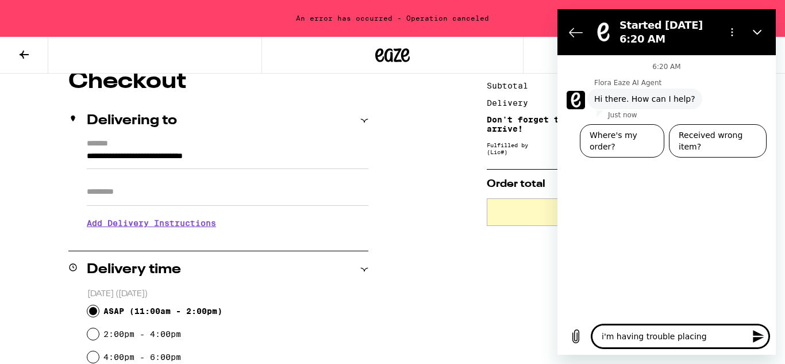
type textarea "x"
type textarea "i'm having trouble placing my"
type textarea "x"
type textarea "i'm having trouble placing my"
type textarea "x"
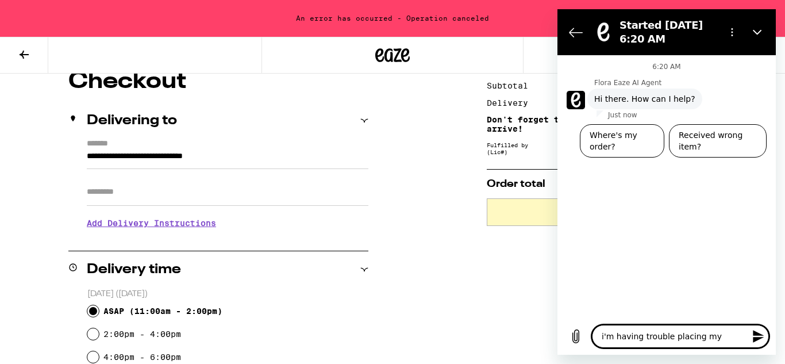
type textarea "i'm having trouble placing my o"
type textarea "x"
type textarea "i'm having trouble placing my or"
type textarea "x"
type textarea "i'm having trouble placing my ord"
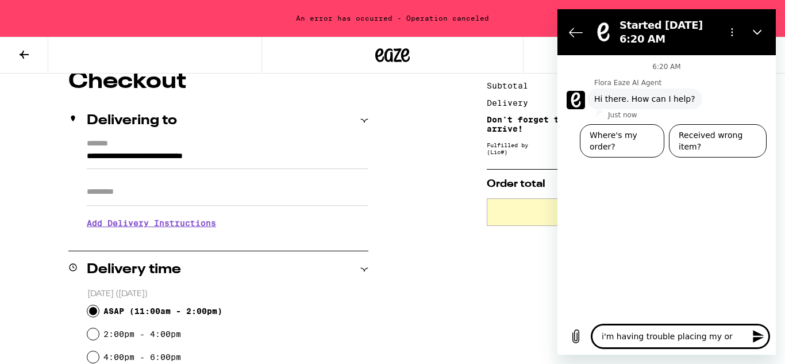
type textarea "x"
type textarea "i'm having trouble placing my orde"
type textarea "x"
type textarea "i'm having trouble placing my order"
type textarea "x"
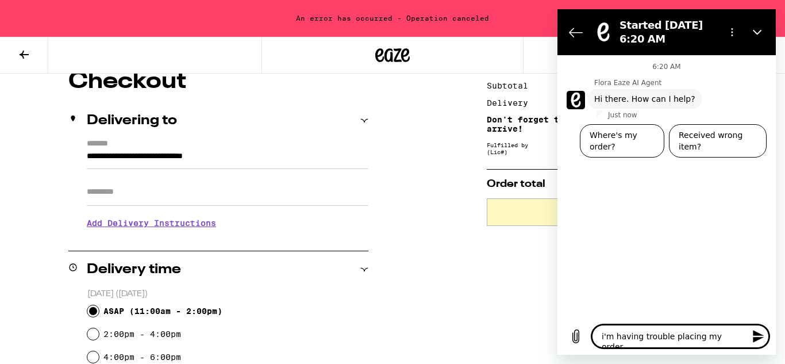
type textarea "i'm having trouble placing my order"
click at [759, 341] on icon "Send message" at bounding box center [759, 336] width 14 height 14
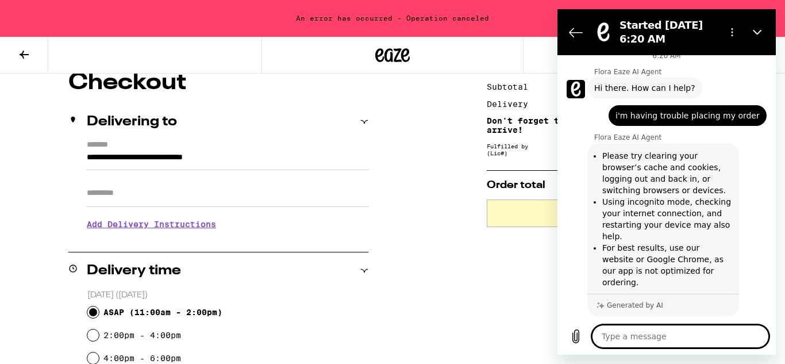
scroll to position [166, 0]
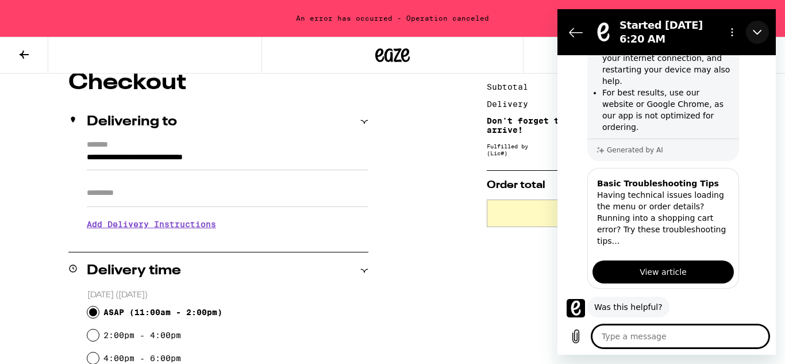
click at [760, 31] on icon "Close" at bounding box center [757, 32] width 9 height 9
type textarea "x"
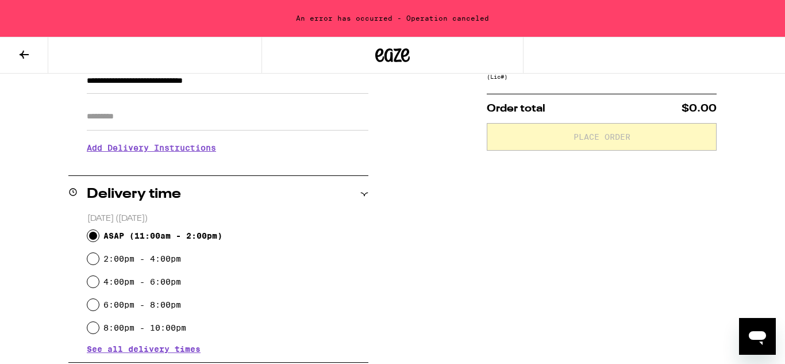
scroll to position [183, 0]
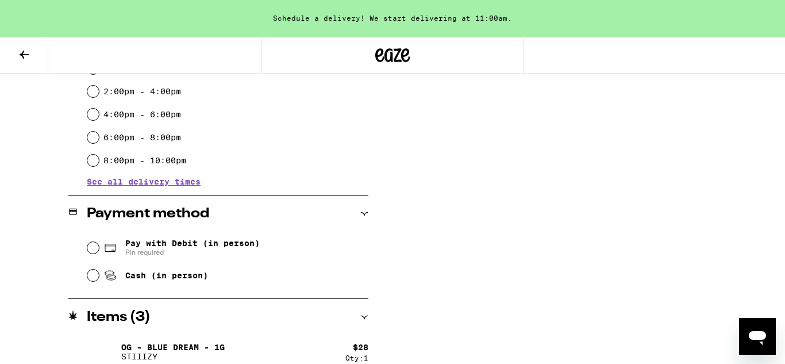
scroll to position [445, 0]
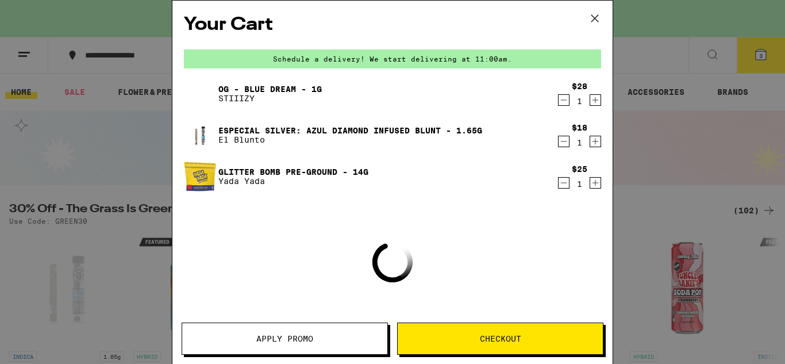
click at [582, 330] on button "Checkout" at bounding box center [500, 338] width 206 height 32
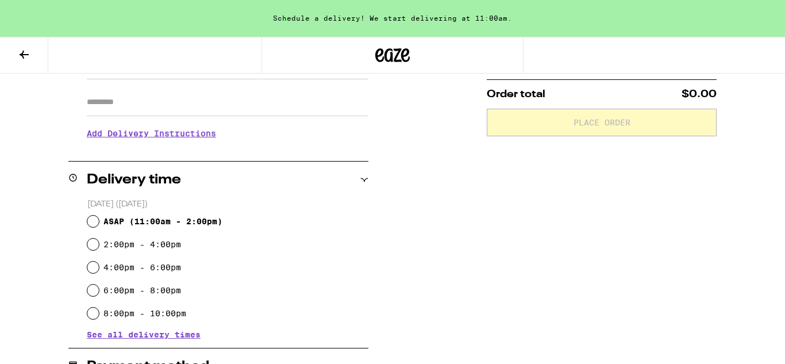
scroll to position [199, 0]
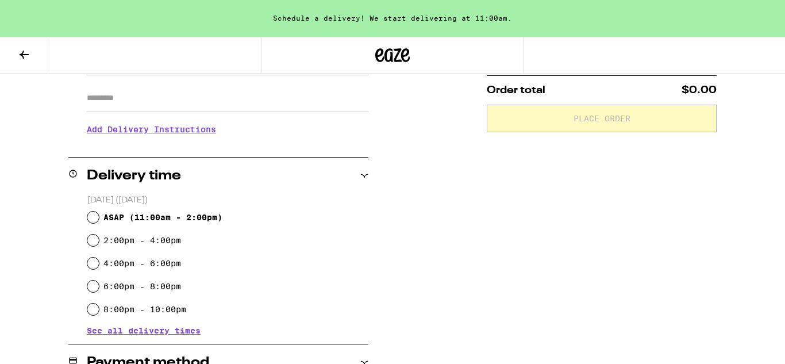
click at [216, 221] on span "ASAP ( 11:00am - 2:00pm )" at bounding box center [162, 217] width 119 height 9
click at [99, 221] on input "ASAP ( 11:00am - 2:00pm )" at bounding box center [92, 216] width 11 height 11
radio input "true"
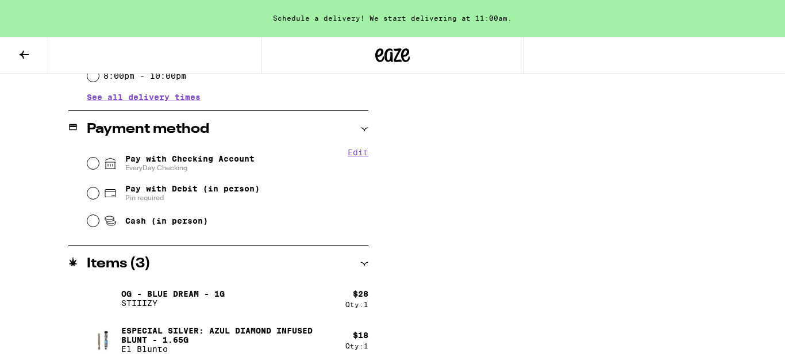
scroll to position [435, 0]
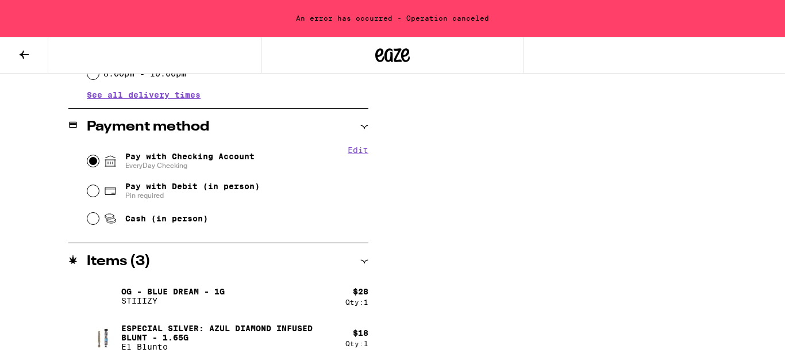
click at [93, 160] on input "Pay with Checking Account EveryDay Checking" at bounding box center [92, 160] width 11 height 11
radio input "true"
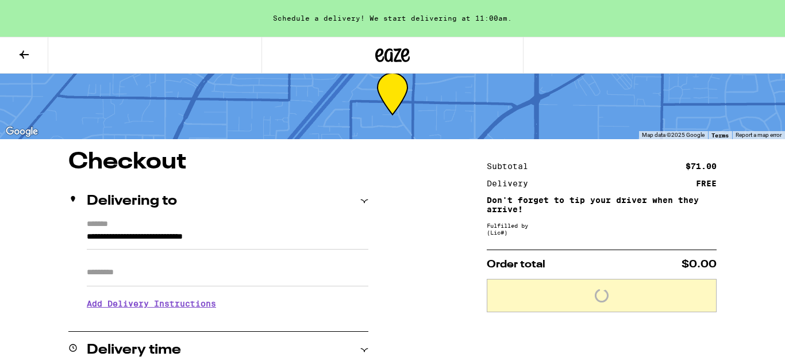
scroll to position [0, 0]
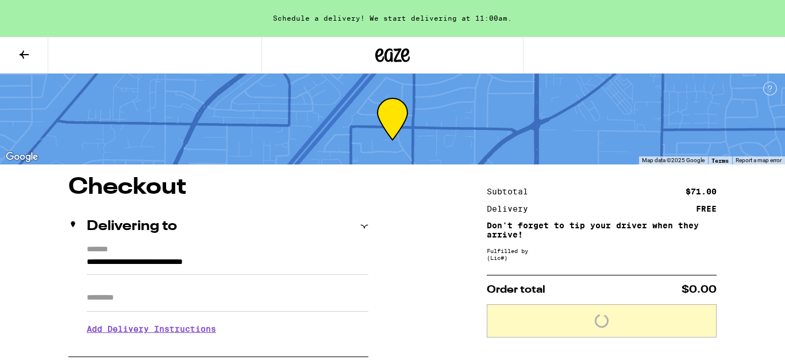
click at [24, 64] on button at bounding box center [24, 55] width 48 height 36
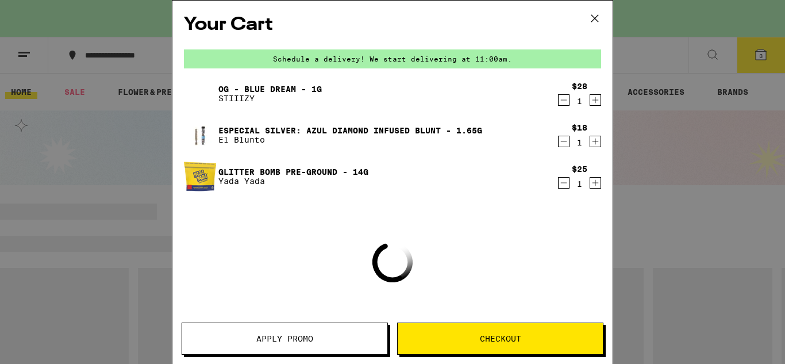
click at [234, 338] on span "Apply Promo" at bounding box center [284, 338] width 205 height 8
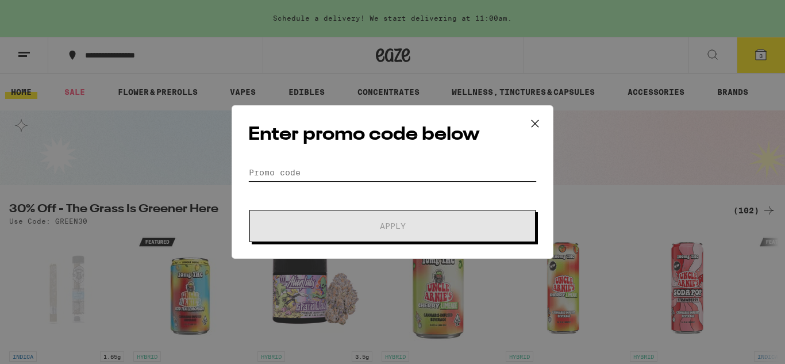
click at [313, 175] on input "Promo Code" at bounding box center [392, 172] width 288 height 17
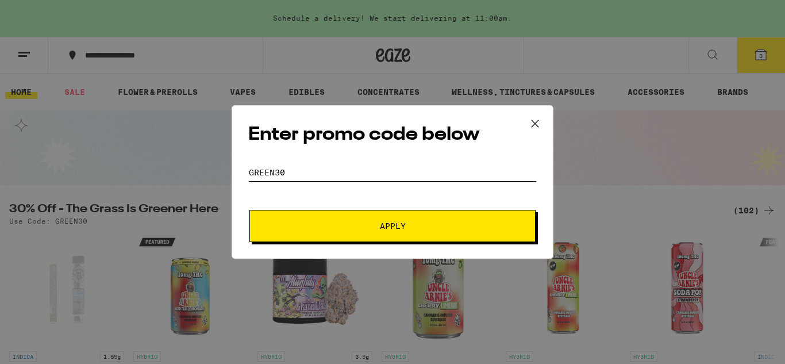
type input "green30"
click at [318, 236] on button "Apply" at bounding box center [392, 226] width 286 height 32
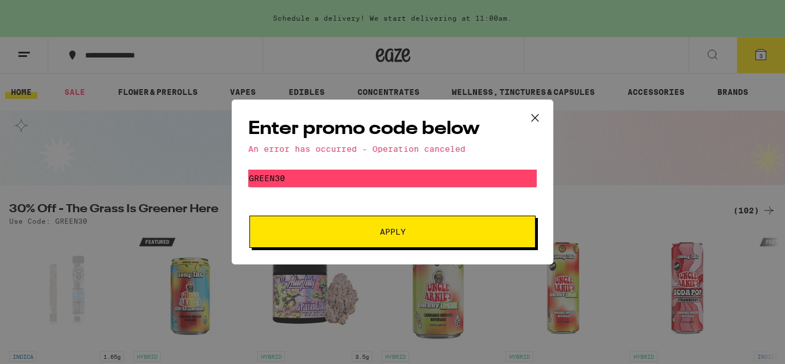
click at [318, 236] on span "Apply" at bounding box center [392, 232] width 207 height 8
click at [537, 118] on icon at bounding box center [534, 117] width 17 height 17
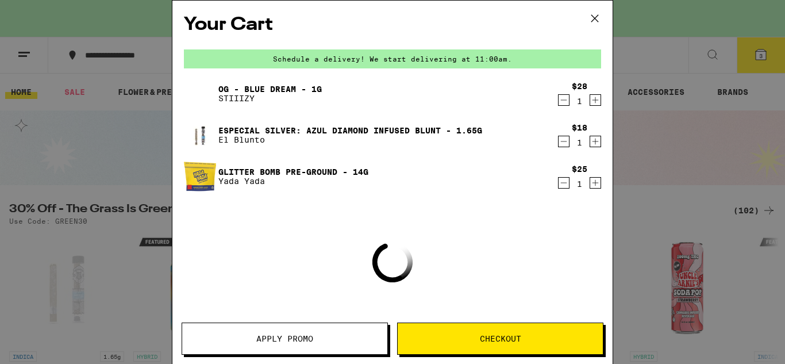
click at [478, 336] on span "Checkout" at bounding box center [500, 338] width 205 height 8
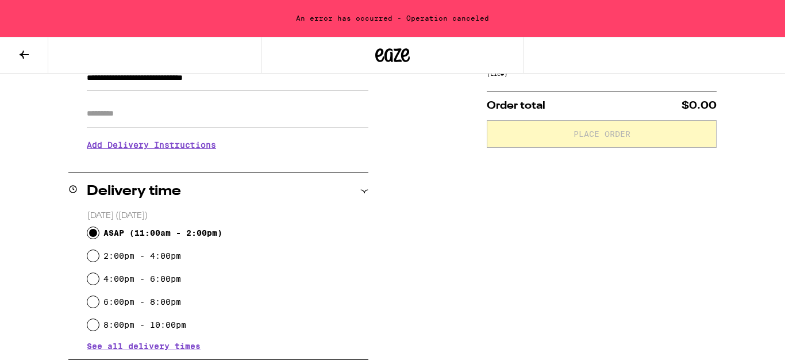
scroll to position [187, 0]
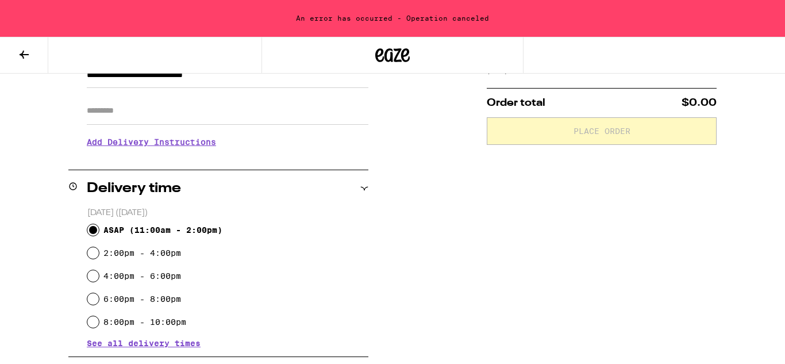
click at [551, 238] on div "Subtotal $71.00 Delivery FREE Don't forget to tip your driver when they arrive!…" at bounding box center [602, 339] width 230 height 701
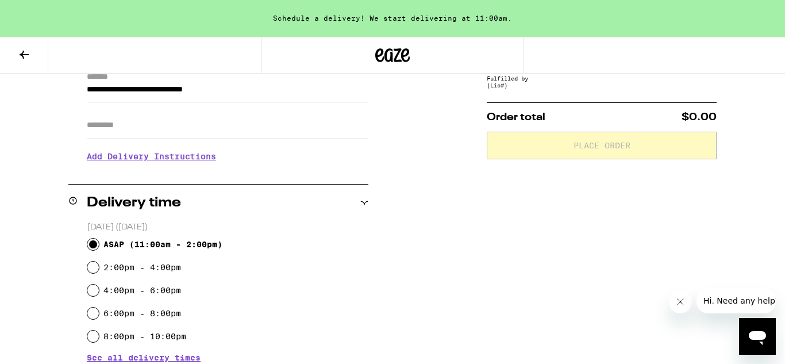
click at [93, 245] on input "ASAP ( 11:00am - 2:00pm )" at bounding box center [92, 243] width 11 height 11
radio input "true"
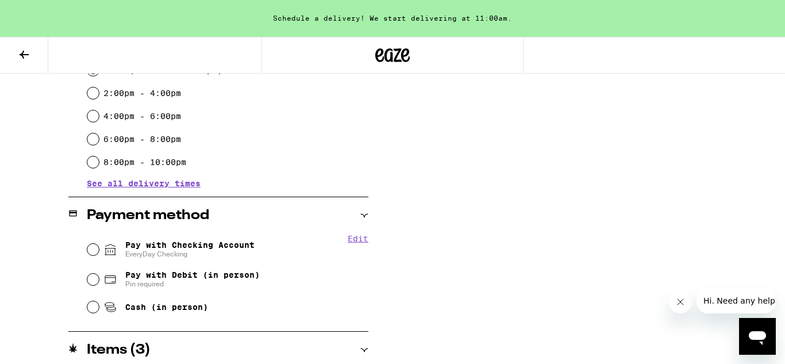
scroll to position [348, 0]
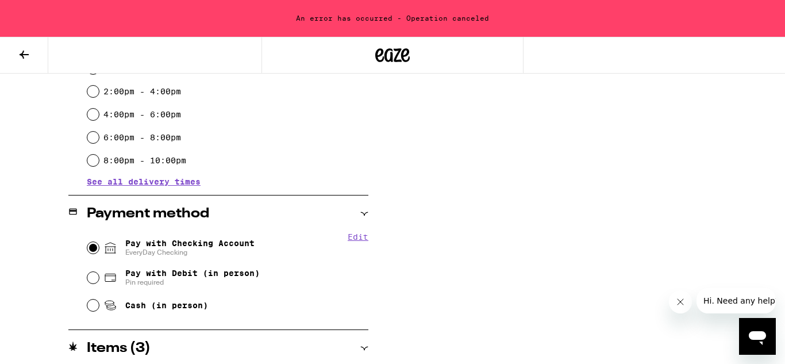
click at [89, 247] on input "Pay with Checking Account EveryDay Checking" at bounding box center [92, 247] width 11 height 11
radio input "true"
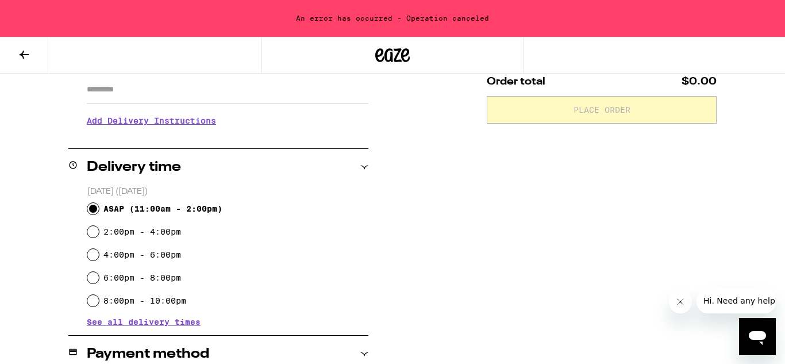
scroll to position [0, 0]
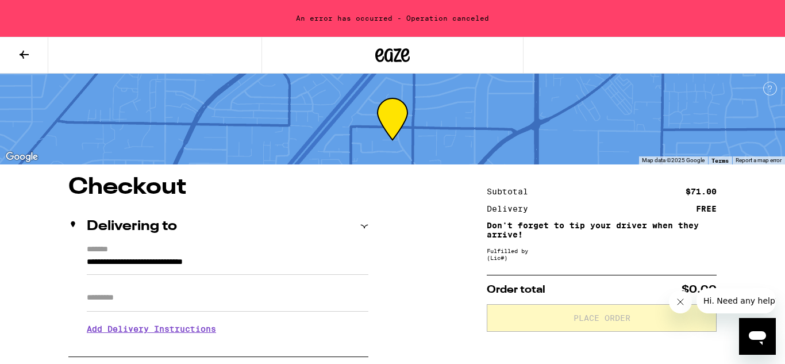
click at [127, 11] on div "An error has occurred - Operation canceled" at bounding box center [392, 18] width 785 height 37
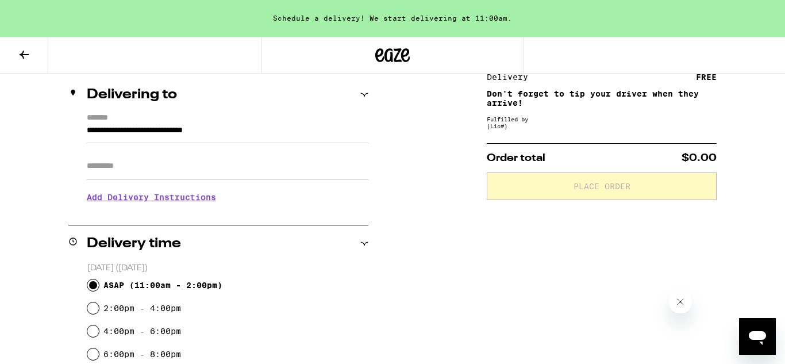
click at [95, 284] on input "ASAP ( 11:00am - 2:00pm )" at bounding box center [92, 284] width 11 height 11
radio input "true"
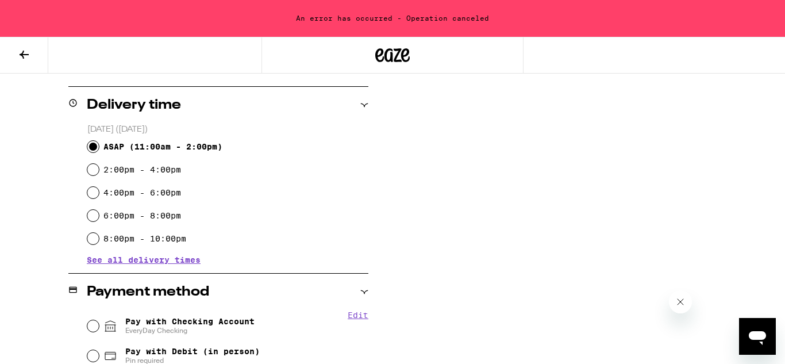
scroll to position [353, 0]
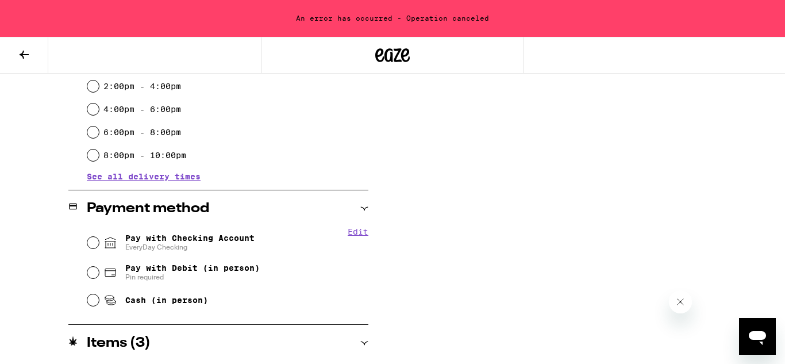
click at [207, 233] on span "Pay with Checking Account EveryDay Checking" at bounding box center [189, 242] width 129 height 18
click at [99, 237] on input "Pay with Checking Account EveryDay Checking" at bounding box center [92, 242] width 11 height 11
radio input "true"
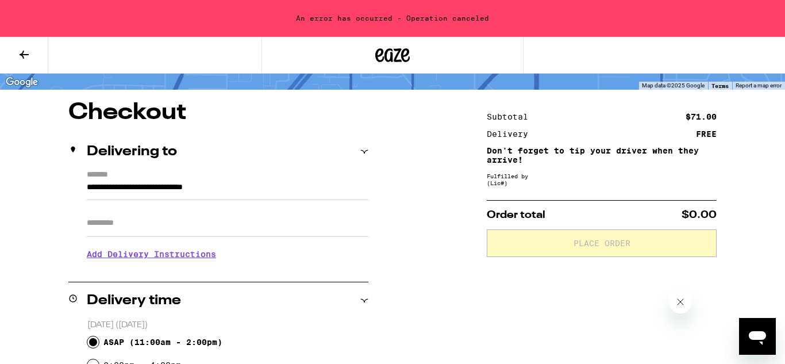
scroll to position [149, 0]
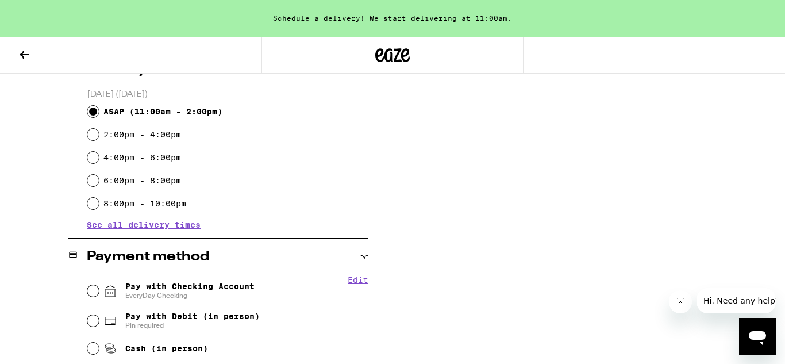
click at [91, 109] on input "ASAP ( 11:00am - 2:00pm )" at bounding box center [92, 111] width 11 height 11
radio input "true"
click at [94, 294] on input "Pay with Checking Account EveryDay Checking" at bounding box center [92, 290] width 11 height 11
radio input "true"
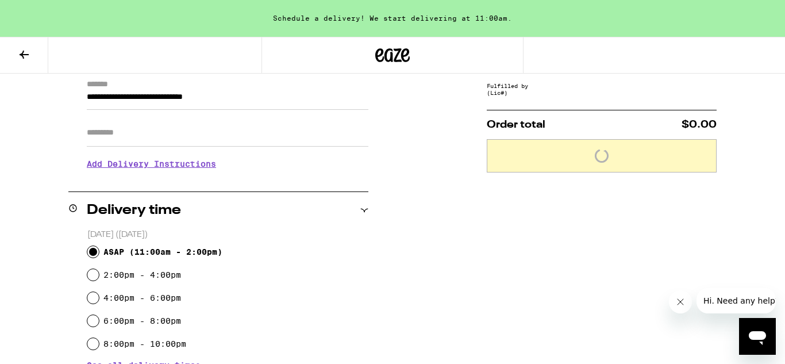
scroll to position [164, 0]
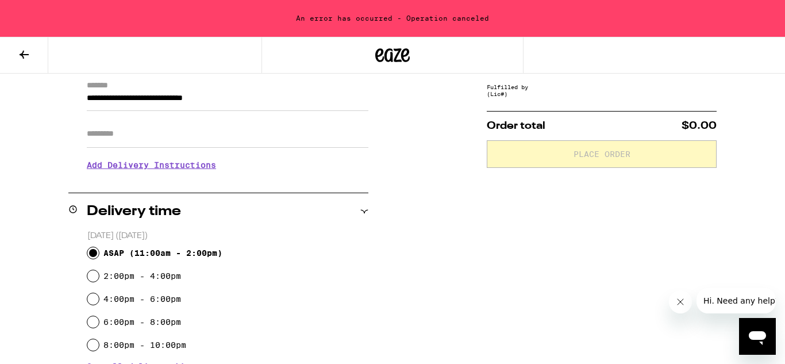
click at [28, 57] on icon at bounding box center [24, 55] width 14 height 14
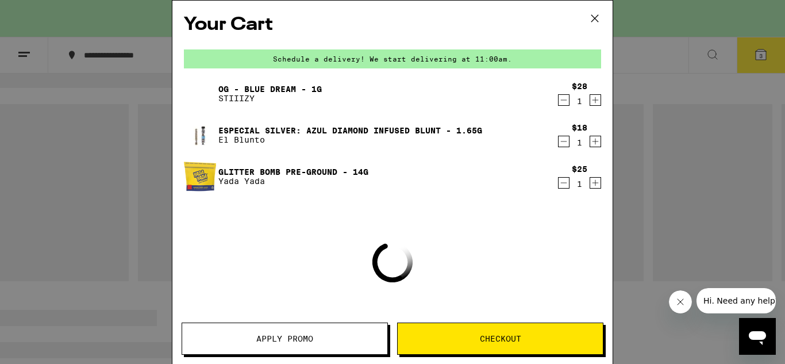
click at [598, 19] on icon at bounding box center [594, 18] width 17 height 17
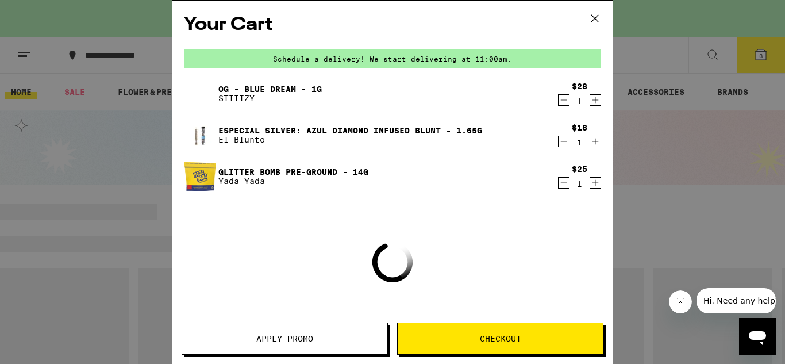
click at [598, 19] on icon at bounding box center [594, 18] width 17 height 17
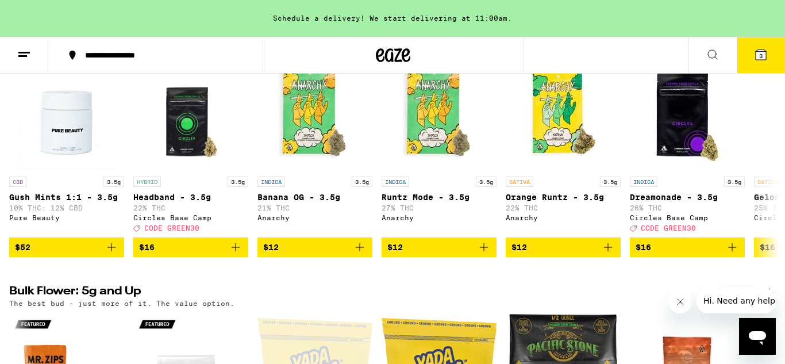
scroll to position [1241, 0]
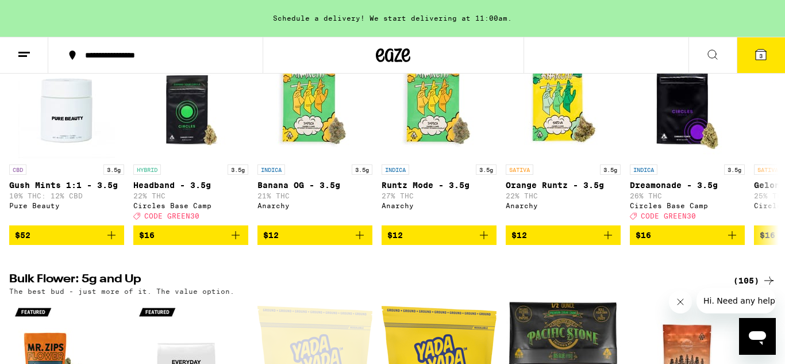
click at [753, 66] on button "3" at bounding box center [761, 55] width 48 height 36
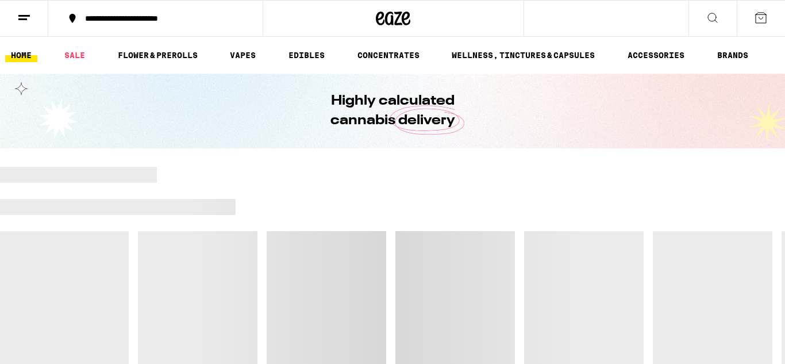
scroll to position [13, 0]
click at [767, 28] on button at bounding box center [761, 19] width 48 height 36
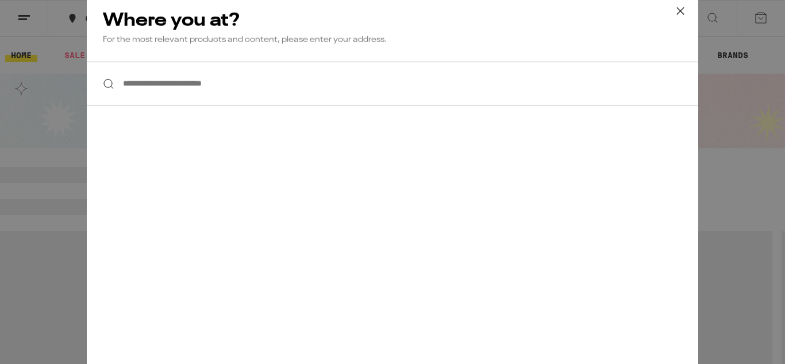
click at [480, 94] on input "**********" at bounding box center [392, 83] width 611 height 44
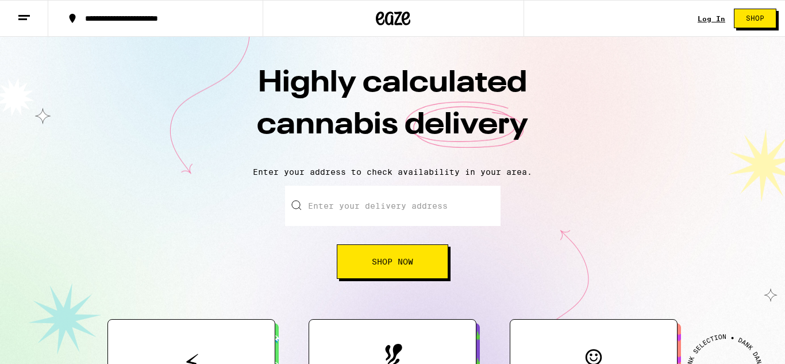
click at [721, 20] on link "Log In" at bounding box center [712, 18] width 28 height 7
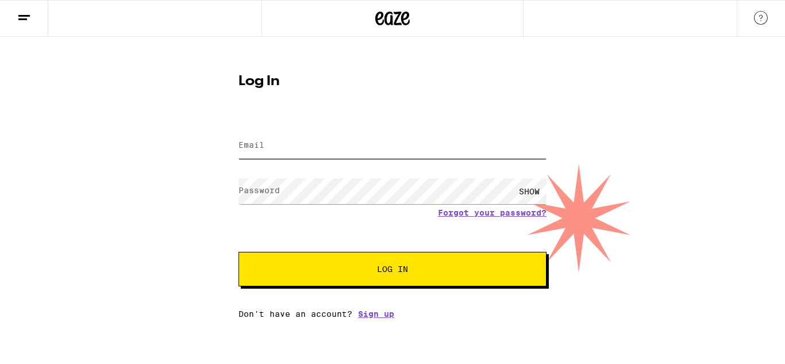
type input "[EMAIL_ADDRESS][DOMAIN_NAME]"
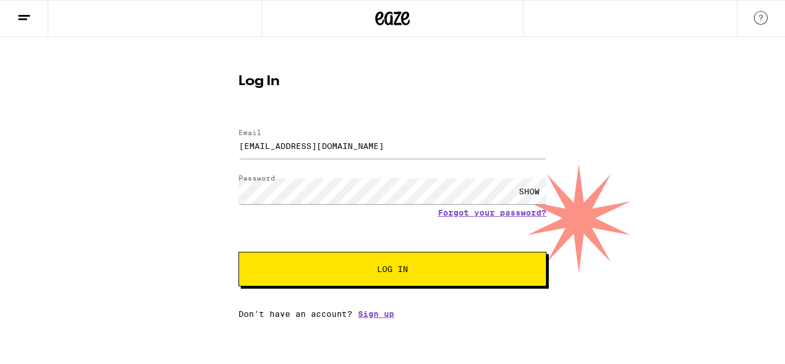
click at [410, 271] on span "Log In" at bounding box center [392, 269] width 215 height 8
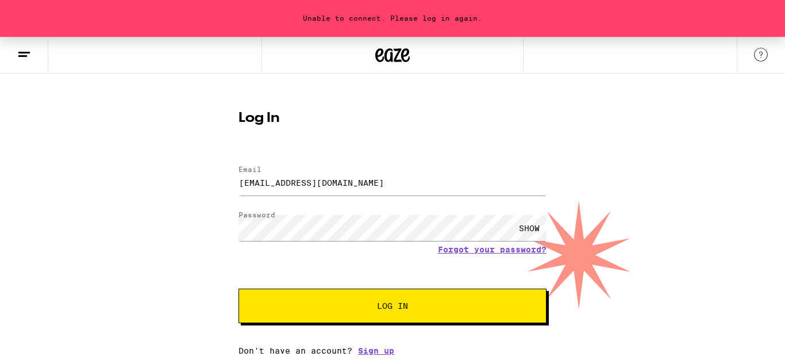
click at [484, 309] on span "Log In" at bounding box center [392, 306] width 215 height 8
click at [526, 226] on div "SHOW" at bounding box center [529, 228] width 34 height 26
click at [532, 304] on button "Log In" at bounding box center [392, 305] width 308 height 34
click at [453, 300] on button "Log In" at bounding box center [392, 305] width 308 height 34
click at [332, 314] on button "Log In" at bounding box center [392, 305] width 308 height 34
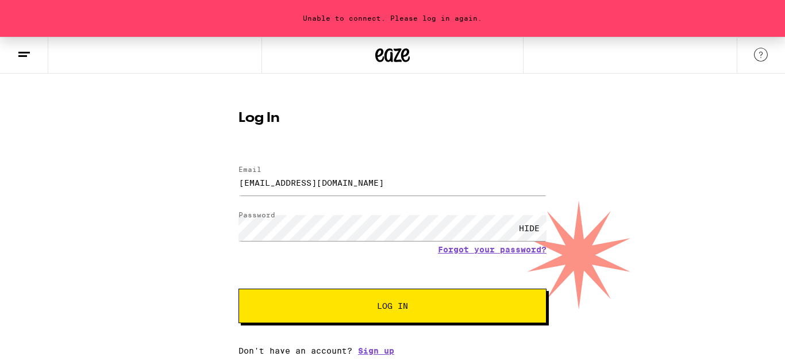
click at [332, 314] on button "Log In" at bounding box center [392, 305] width 308 height 34
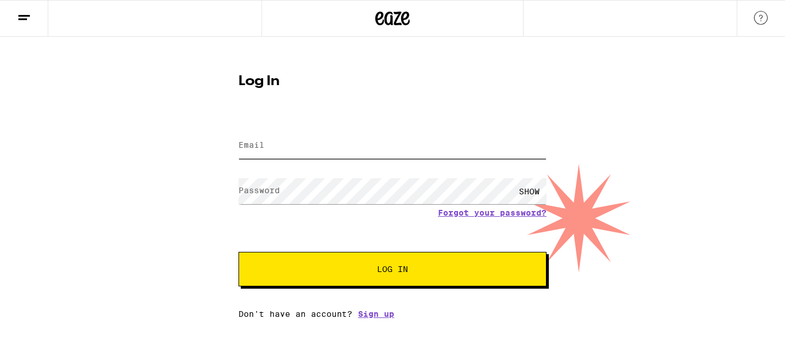
type input "[EMAIL_ADDRESS][DOMAIN_NAME]"
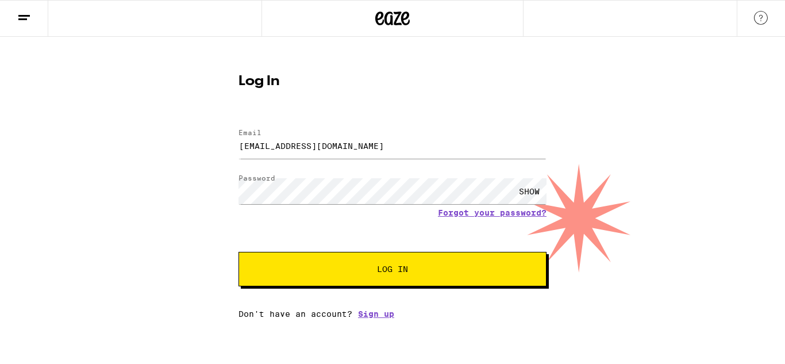
click at [21, 30] on button at bounding box center [24, 19] width 48 height 36
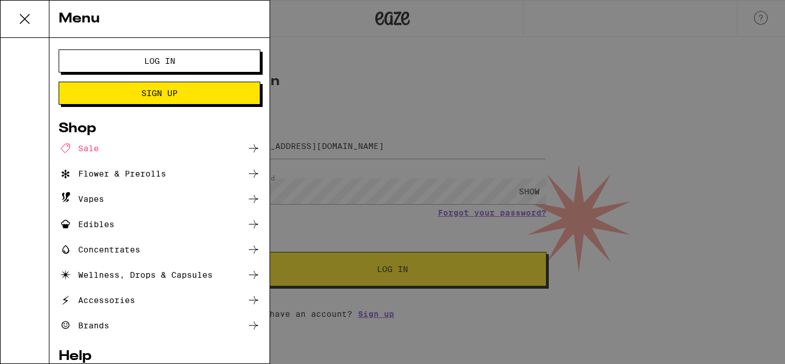
click at [516, 232] on div "Menu Log In Sign Up Shop Sale Flower & Prerolls Vapes Edibles Concentrates Well…" at bounding box center [392, 182] width 785 height 364
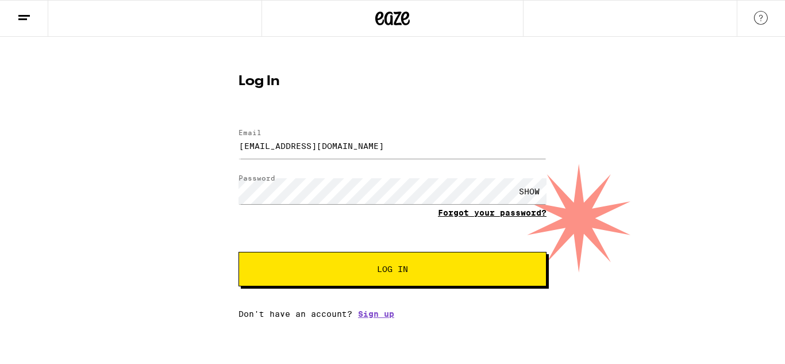
click at [513, 216] on link "Forgot your password?" at bounding box center [492, 212] width 109 height 9
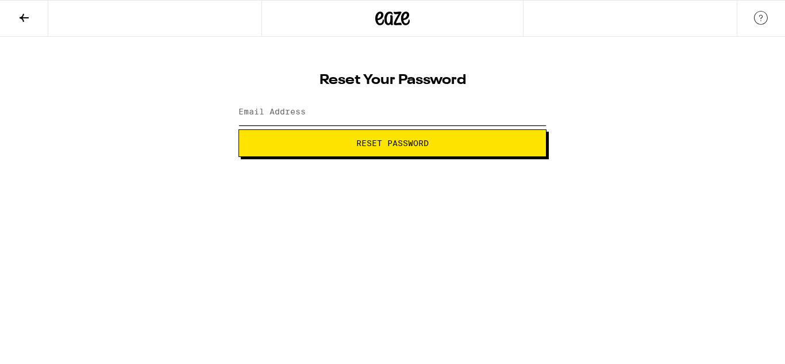
click at [387, 105] on input "Email Address" at bounding box center [392, 112] width 308 height 26
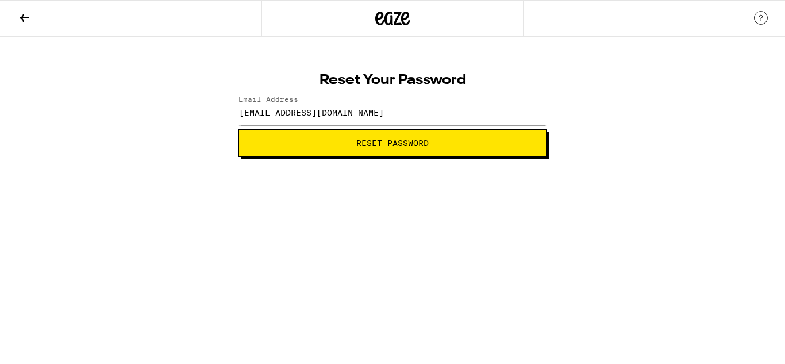
click at [455, 141] on span "Reset Password" at bounding box center [392, 143] width 288 height 8
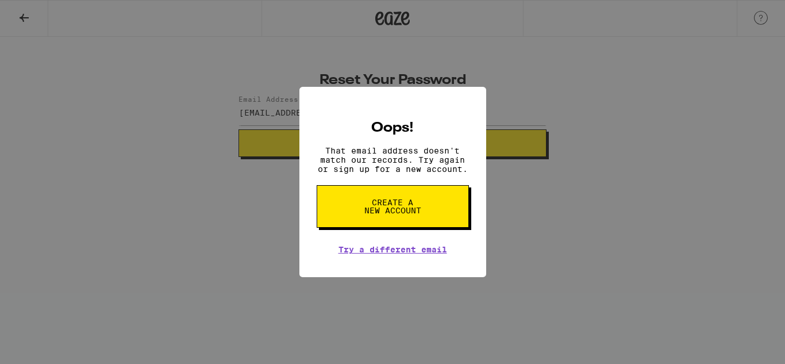
click at [657, 279] on div "Oops! That email address doesn't match our records. Try again or sign up for a …" at bounding box center [392, 182] width 785 height 364
click at [433, 253] on link "Try a different email" at bounding box center [392, 249] width 109 height 9
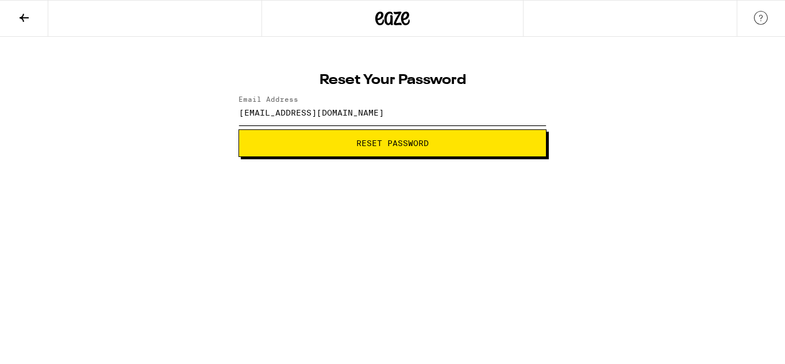
click at [377, 115] on input "[EMAIL_ADDRESS][DOMAIN_NAME]" at bounding box center [392, 112] width 308 height 26
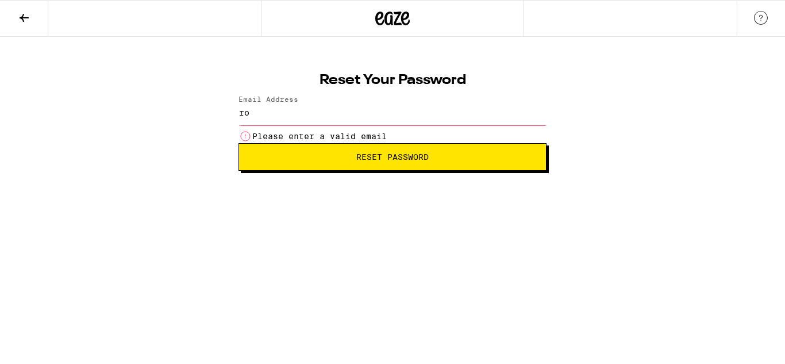
type input "r"
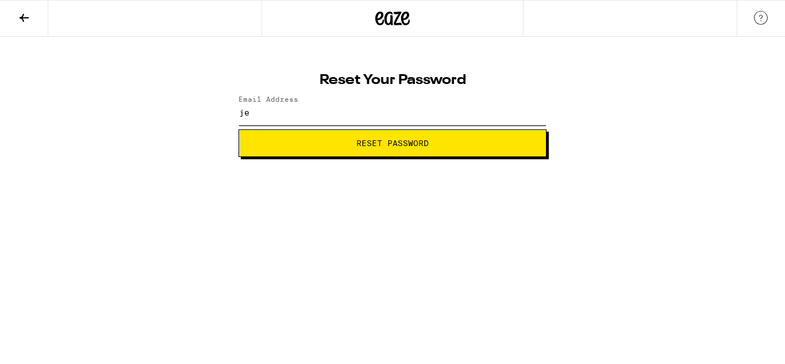
type input "[EMAIL_ADDRESS][DOMAIN_NAME]"
click at [394, 154] on button "Reset Password" at bounding box center [392, 143] width 308 height 28
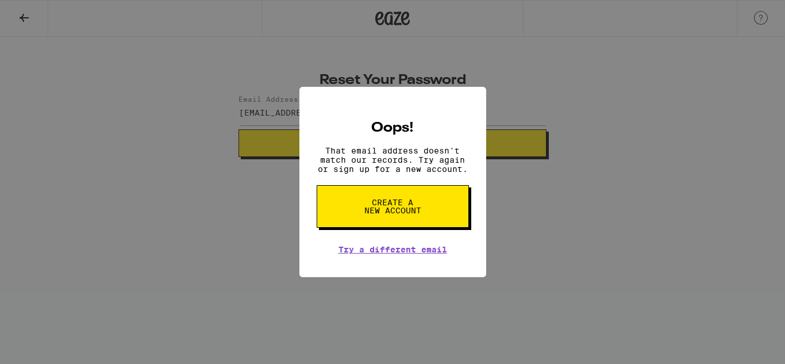
click at [404, 209] on span "Create a new account" at bounding box center [392, 206] width 59 height 16
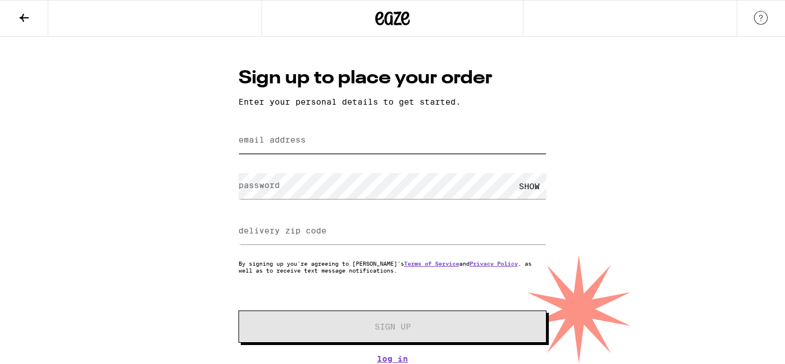
click at [384, 147] on input "email address" at bounding box center [392, 141] width 308 height 26
type input "[EMAIL_ADDRESS][DOMAIN_NAME]"
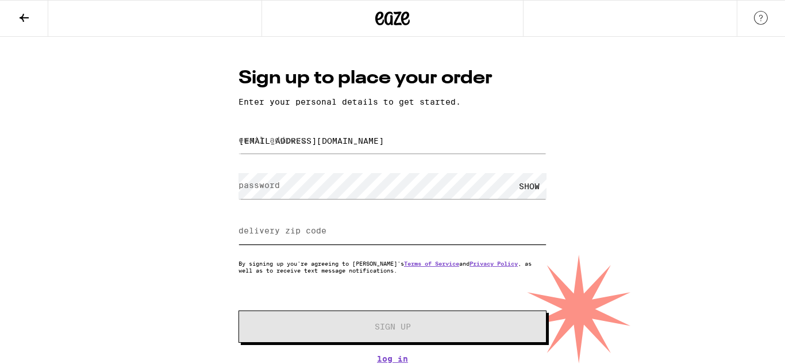
type input "95841"
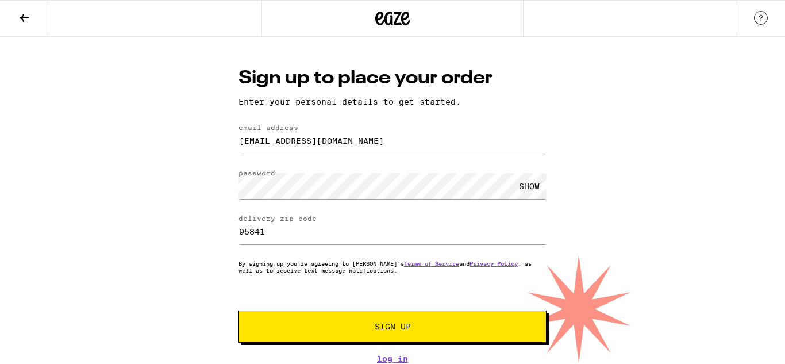
click at [355, 330] on span "Sign Up" at bounding box center [392, 326] width 229 height 8
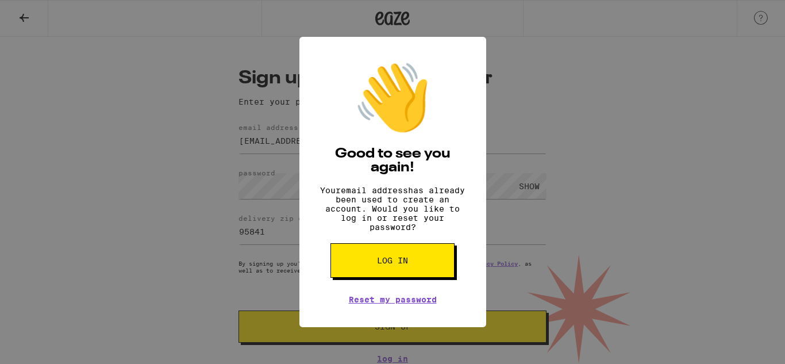
click at [392, 264] on span "Log in" at bounding box center [392, 260] width 31 height 8
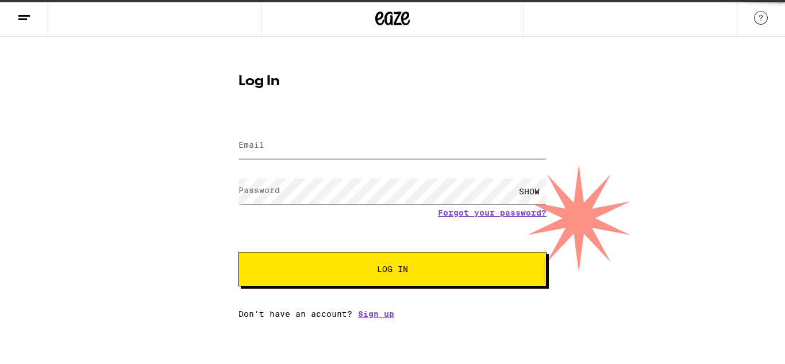
type input "[EMAIL_ADDRESS][DOMAIN_NAME]"
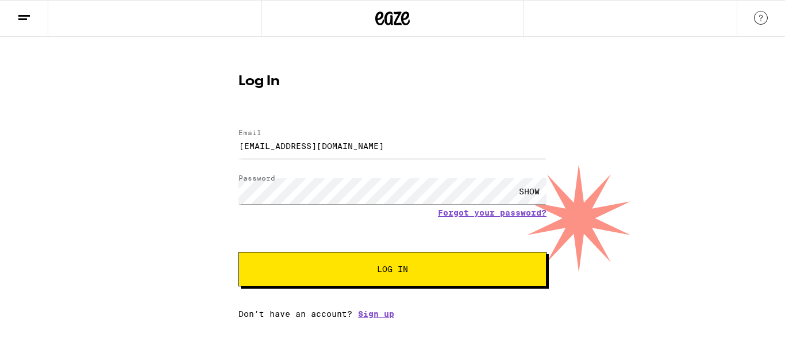
click at [392, 267] on span "Log In" at bounding box center [392, 269] width 31 height 8
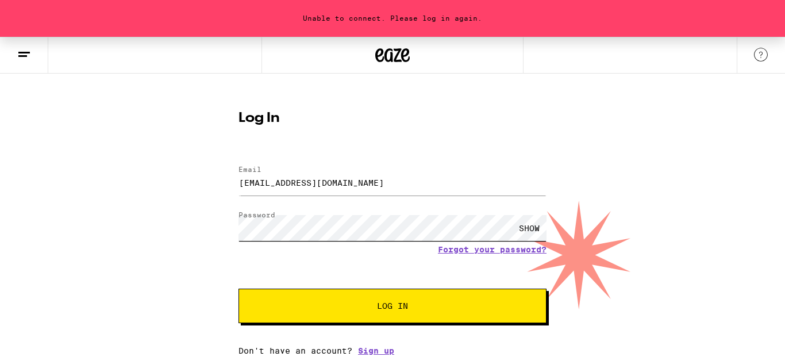
click at [238, 288] on button "Log In" at bounding box center [392, 305] width 308 height 34
click at [453, 310] on span "Log In" at bounding box center [392, 306] width 215 height 8
